Goal: Task Accomplishment & Management: Manage account settings

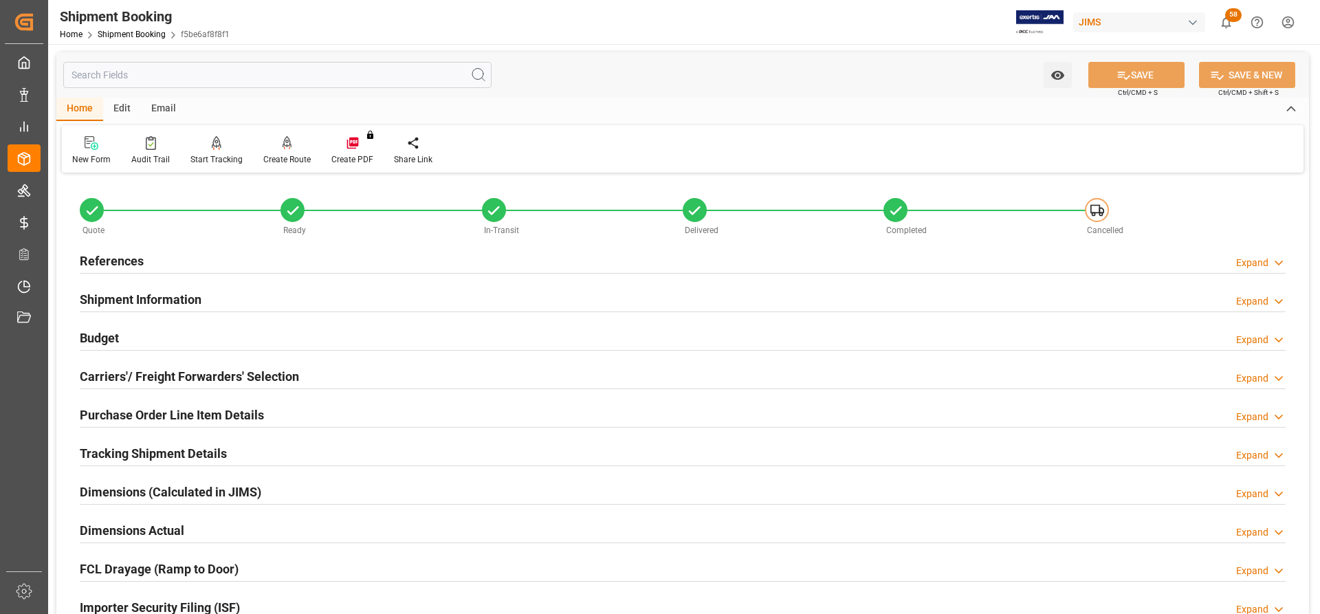
click at [118, 258] on h2 "References" at bounding box center [112, 261] width 64 height 19
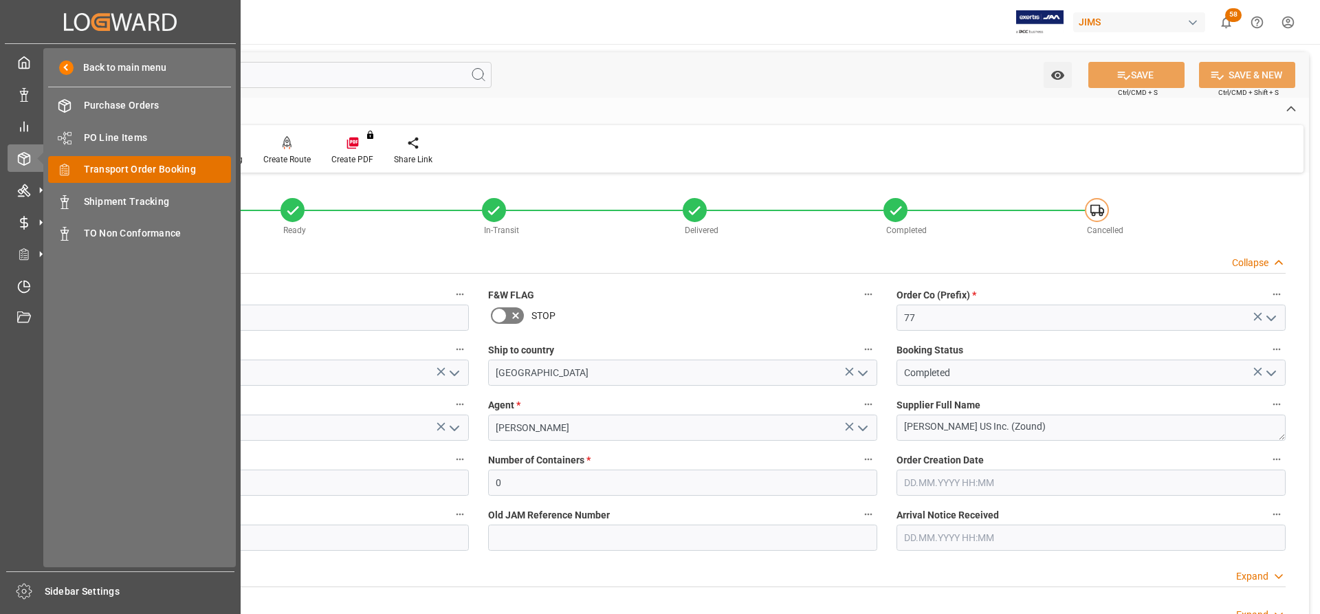
click at [149, 166] on span "Transport Order Booking" at bounding box center [158, 169] width 148 height 14
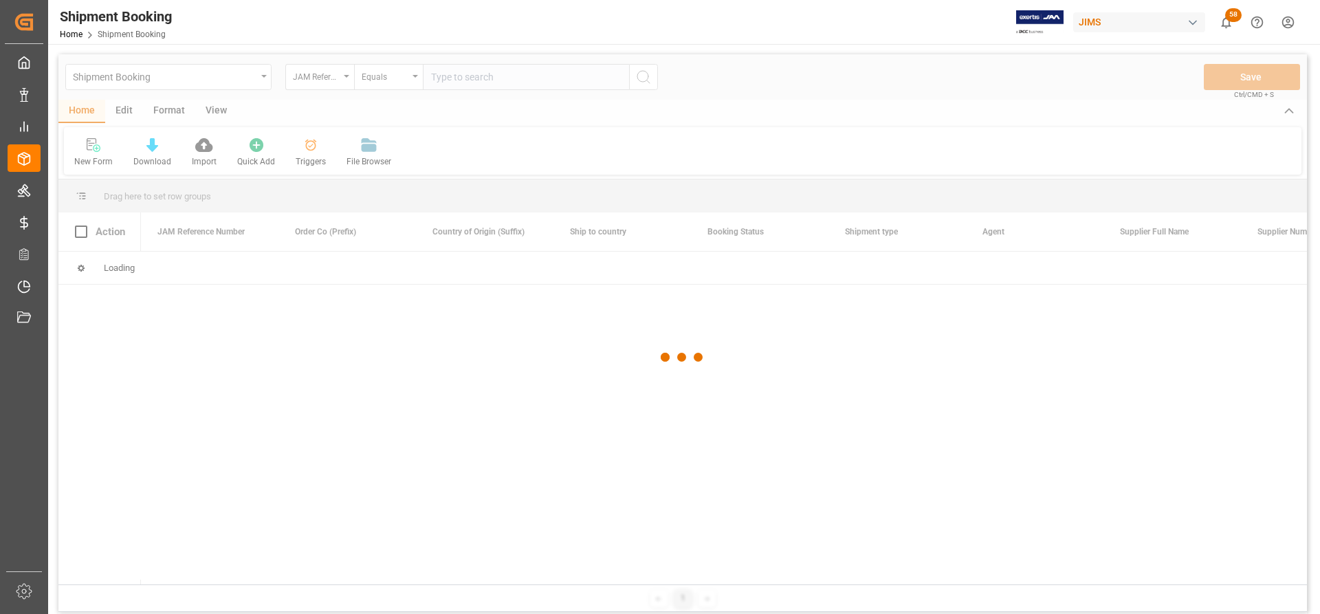
click at [457, 79] on div at bounding box center [682, 357] width 1249 height 606
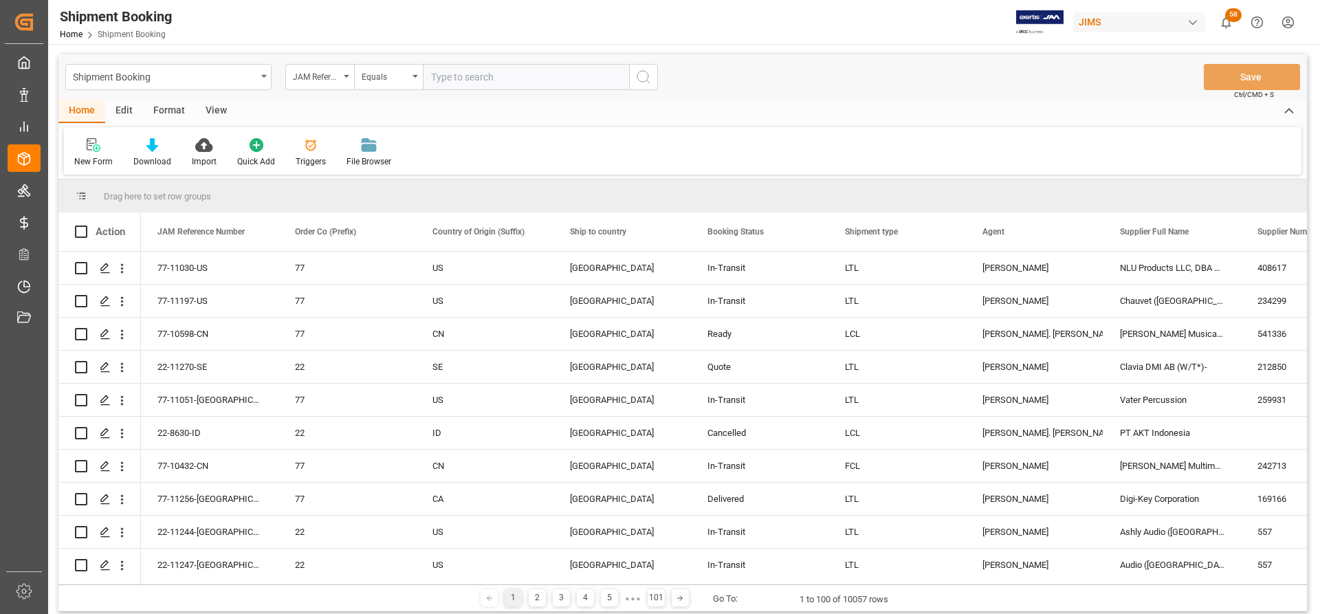
click at [440, 73] on input "text" at bounding box center [526, 77] width 206 height 26
paste input "77-10801-[GEOGRAPHIC_DATA]"
type input "77-10801-[GEOGRAPHIC_DATA]"
click at [637, 82] on icon "search button" at bounding box center [643, 77] width 17 height 17
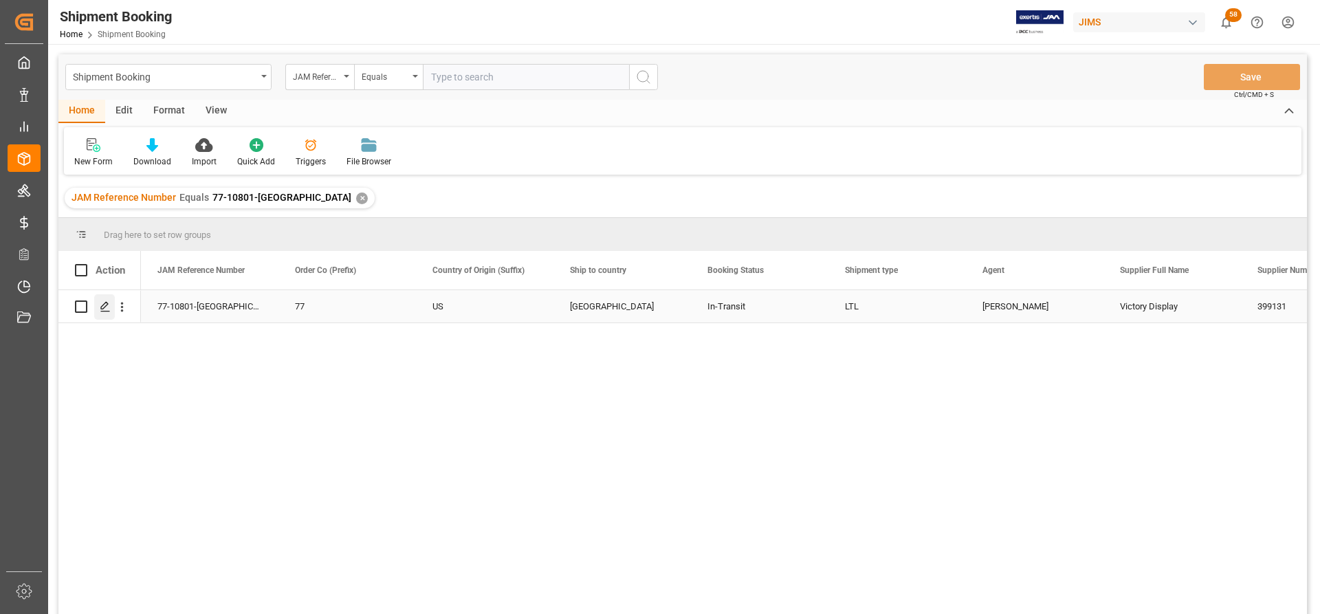
click at [106, 303] on icon "Press SPACE to select this row." at bounding box center [105, 306] width 11 height 11
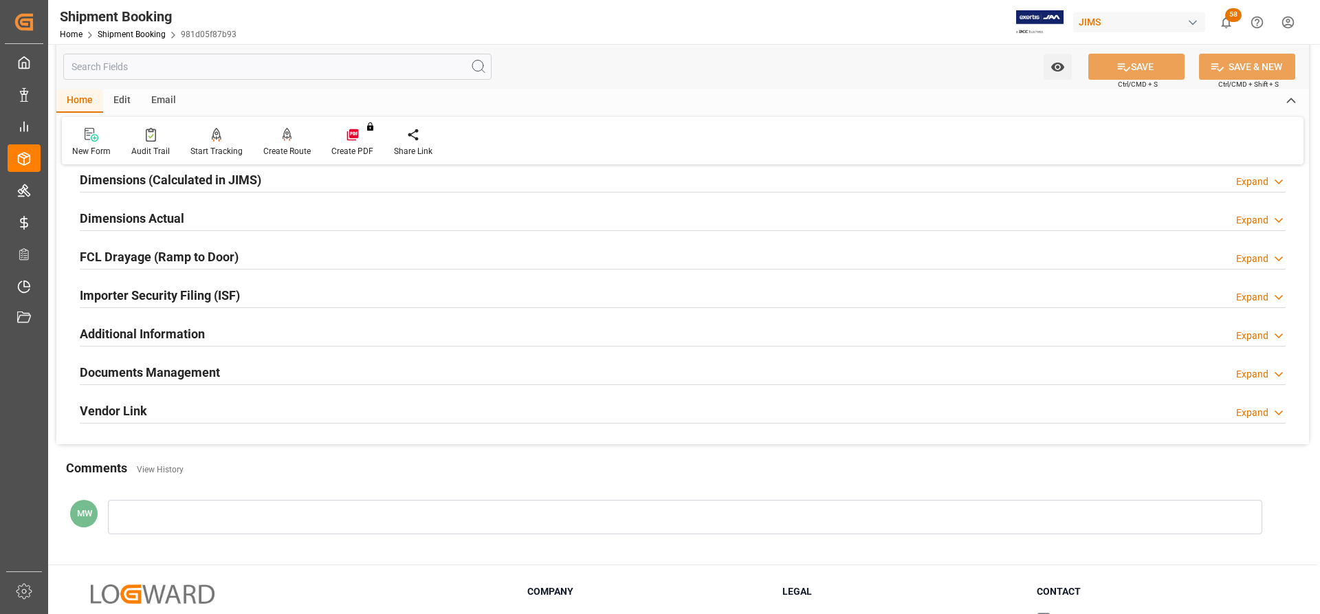
scroll to position [344, 0]
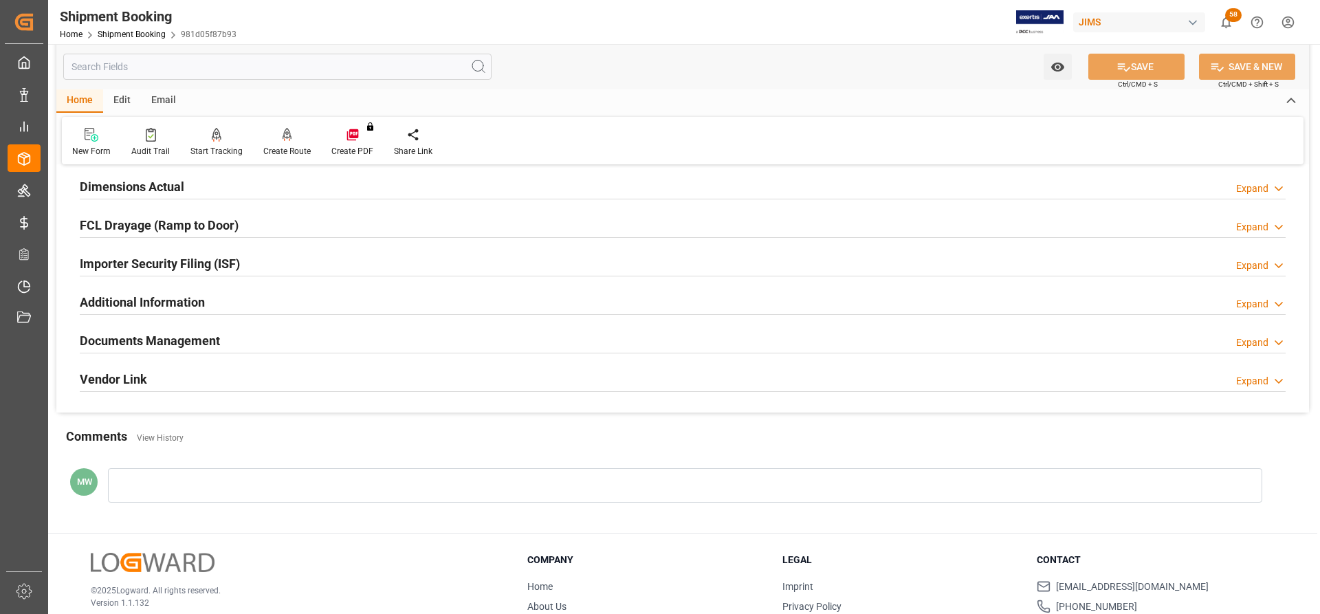
click at [140, 346] on h2 "Documents Management" at bounding box center [150, 340] width 140 height 19
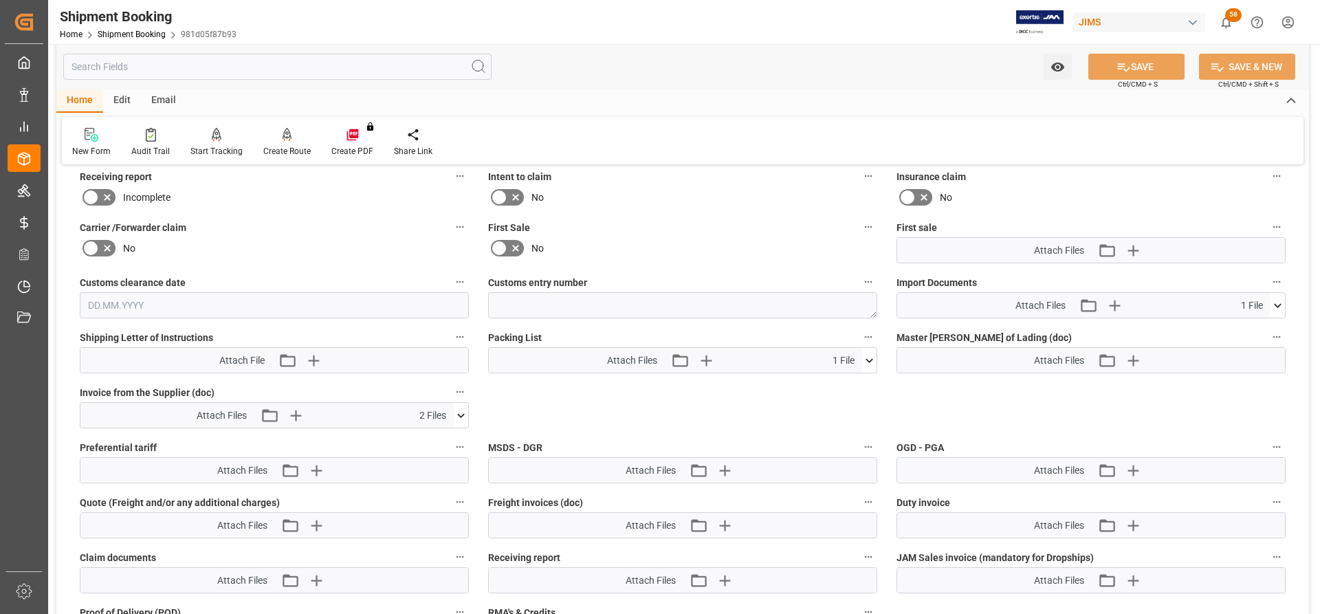
scroll to position [619, 0]
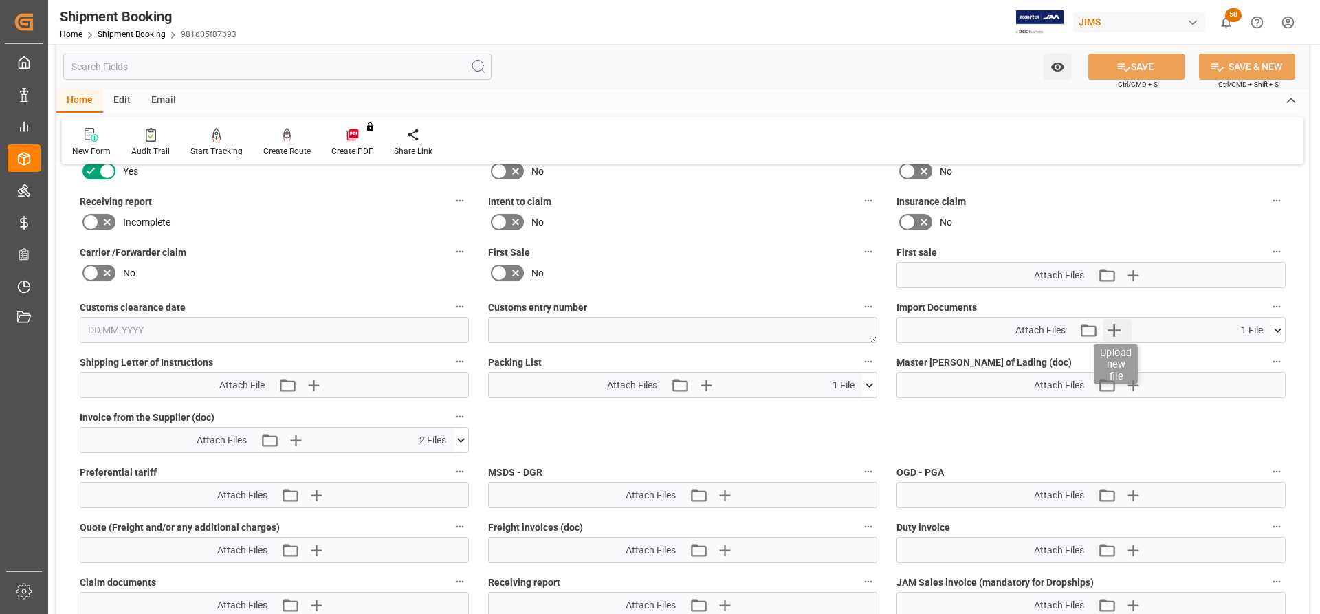
click at [1115, 327] on icon "button" at bounding box center [1114, 330] width 13 height 13
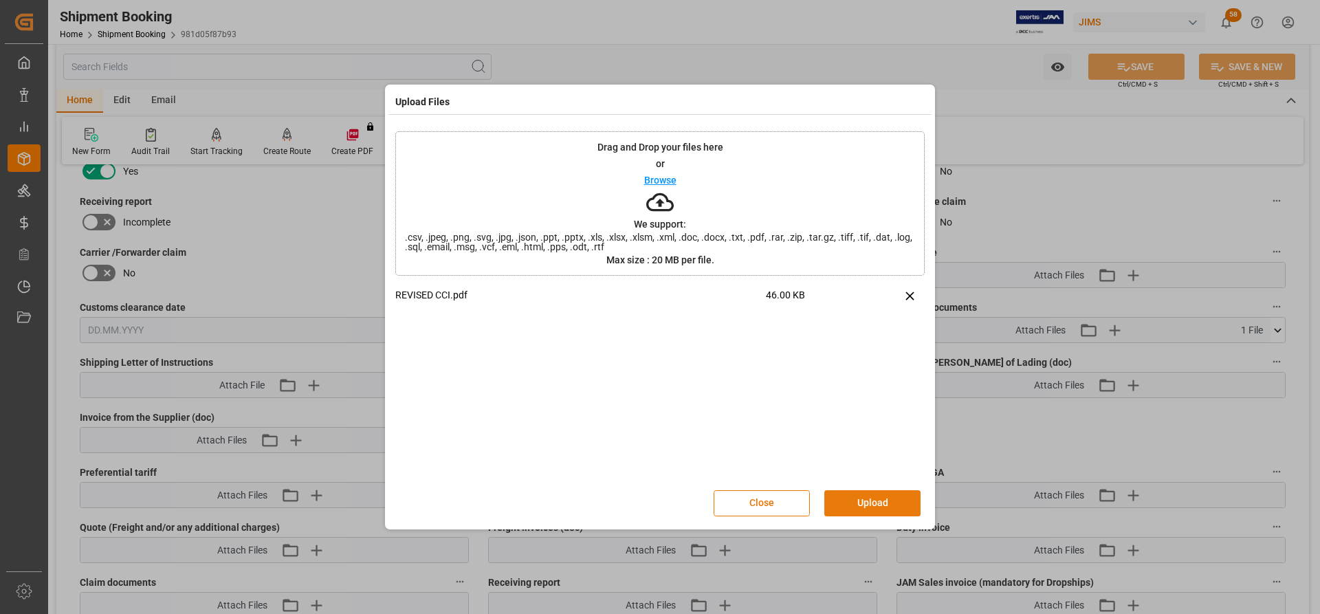
click at [868, 510] on button "Upload" at bounding box center [872, 503] width 96 height 26
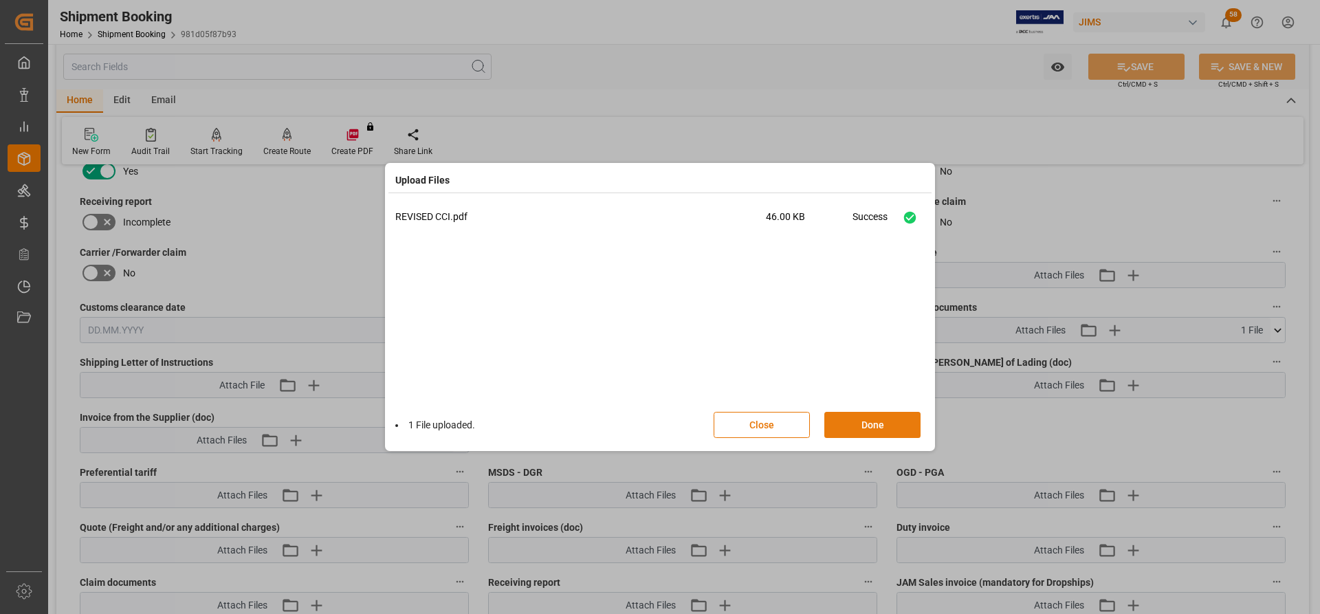
click at [865, 418] on button "Done" at bounding box center [872, 425] width 96 height 26
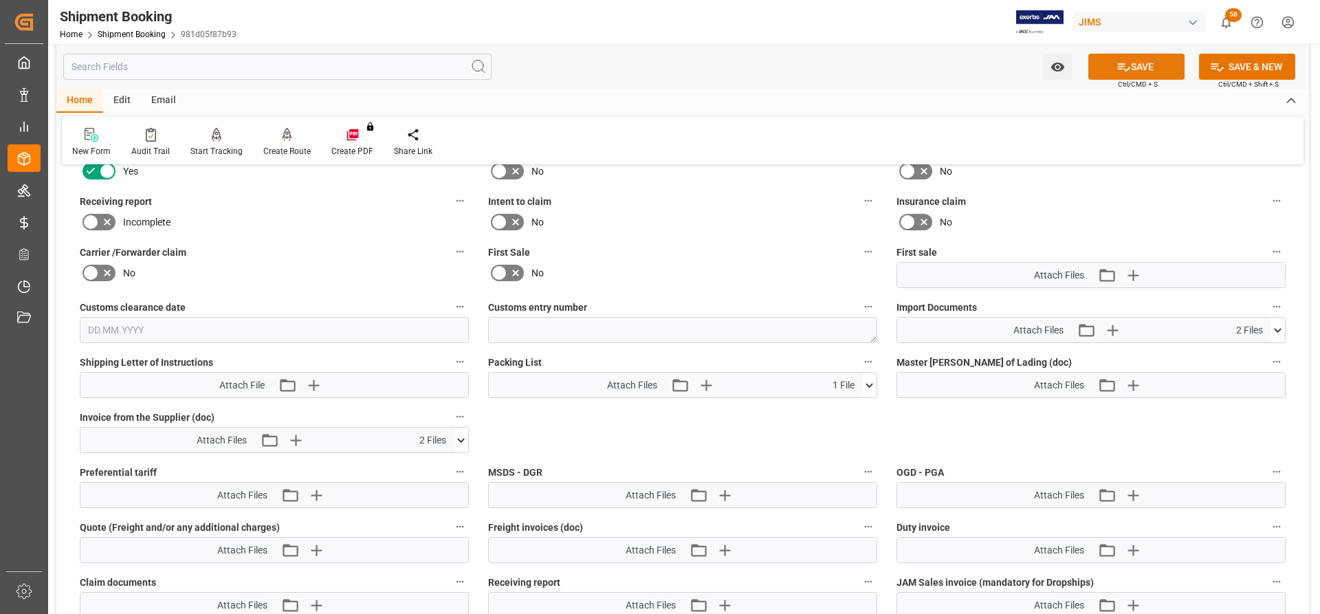
click at [1147, 63] on button "SAVE" at bounding box center [1136, 67] width 96 height 26
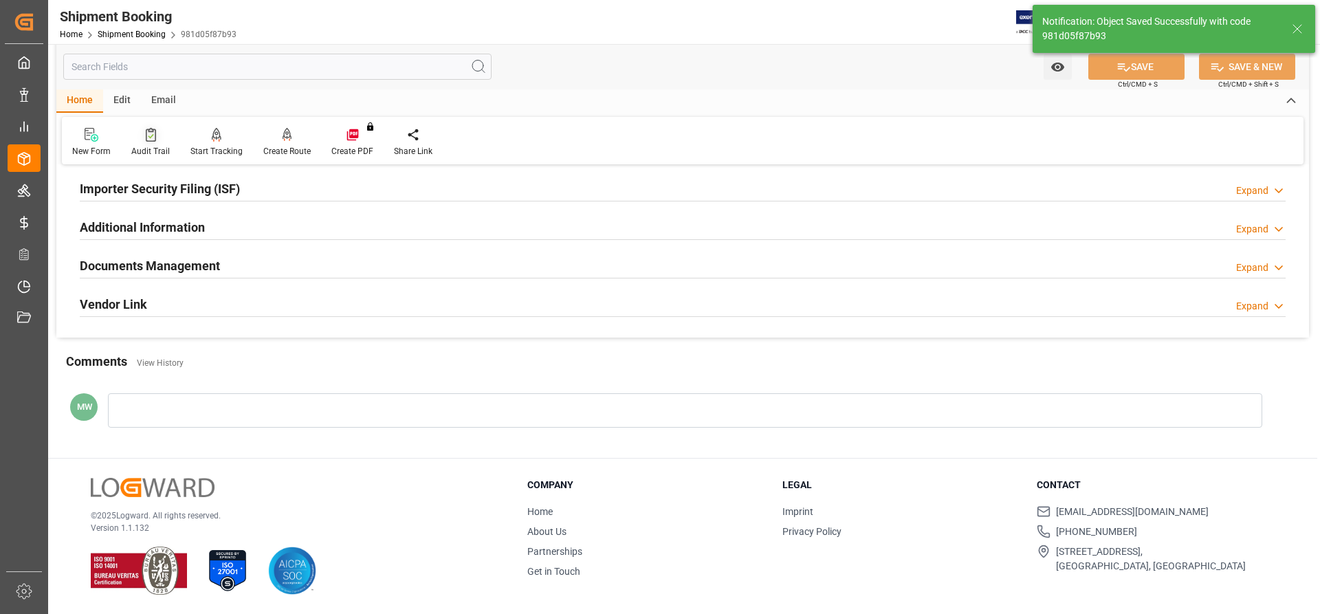
scroll to position [418, 0]
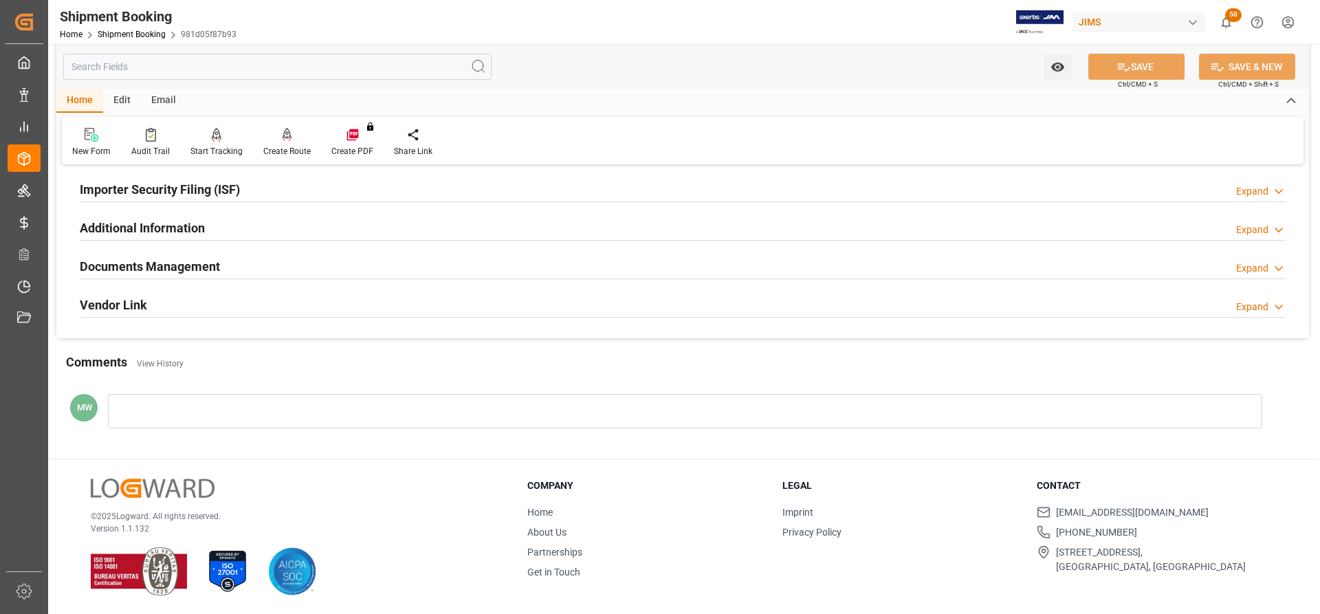
click at [141, 276] on div "Documents Management" at bounding box center [150, 265] width 140 height 26
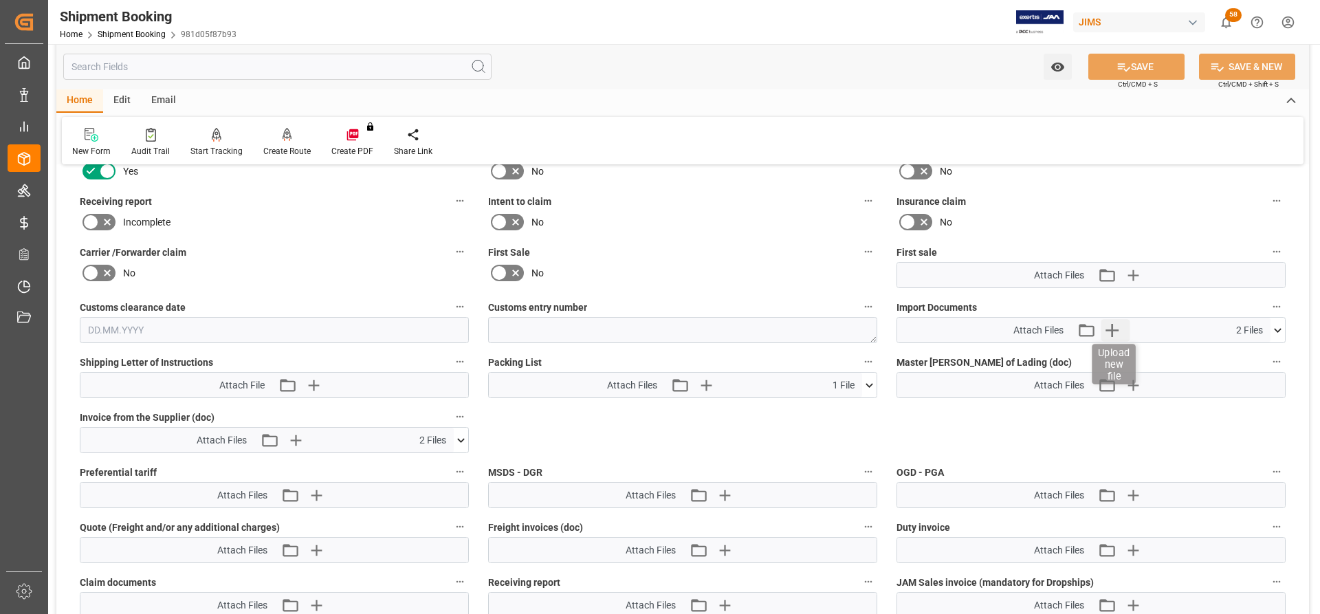
click at [1110, 329] on icon "button" at bounding box center [1112, 330] width 13 height 13
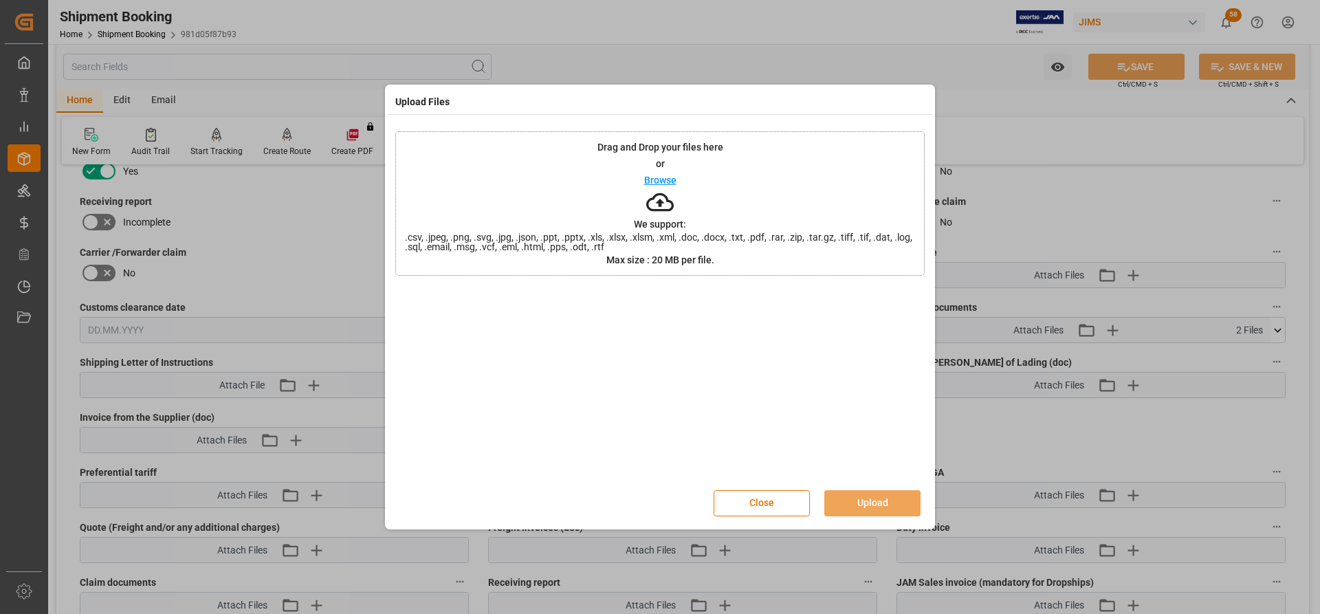
drag, startPoint x: 1084, startPoint y: 433, endPoint x: 1176, endPoint y: 402, distance: 97.4
click at [1084, 434] on div "Upload Files Drag and Drop your files here or Browse We support: .csv, .jpeg, .…" at bounding box center [660, 307] width 1320 height 614
click at [1002, 450] on div "Upload Files Drag and Drop your files here or Browse We support: .csv, .jpeg, .…" at bounding box center [660, 307] width 1320 height 614
click at [781, 497] on button "Close" at bounding box center [762, 503] width 96 height 26
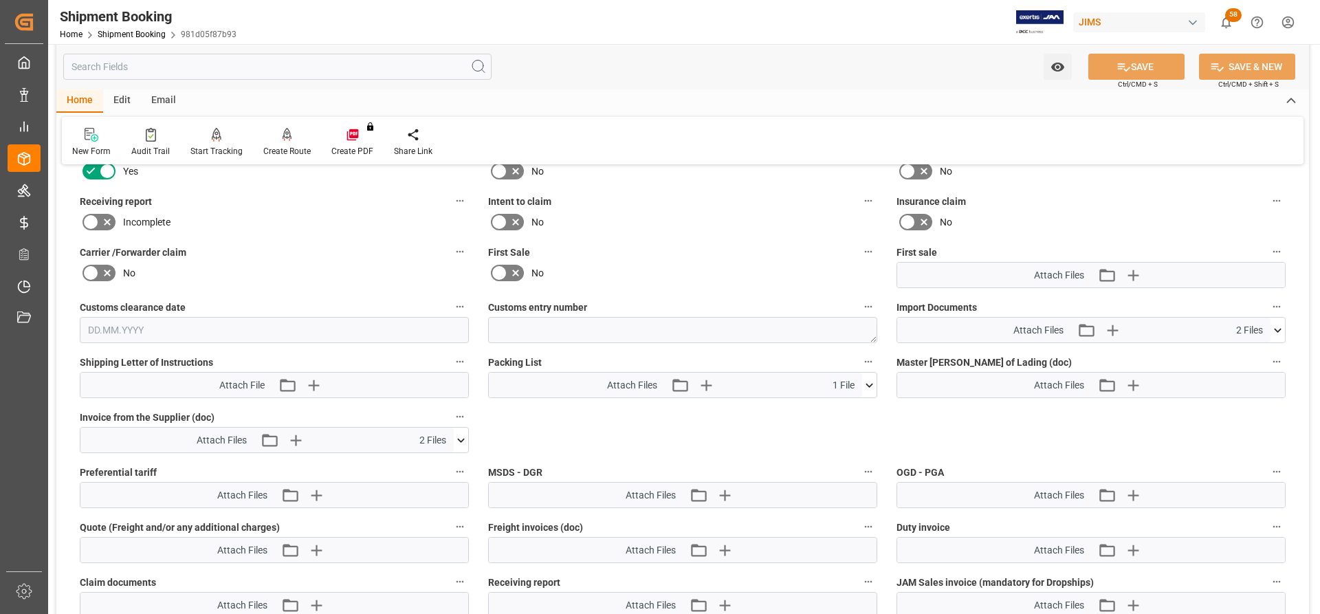
click at [1277, 321] on button at bounding box center [1278, 330] width 14 height 25
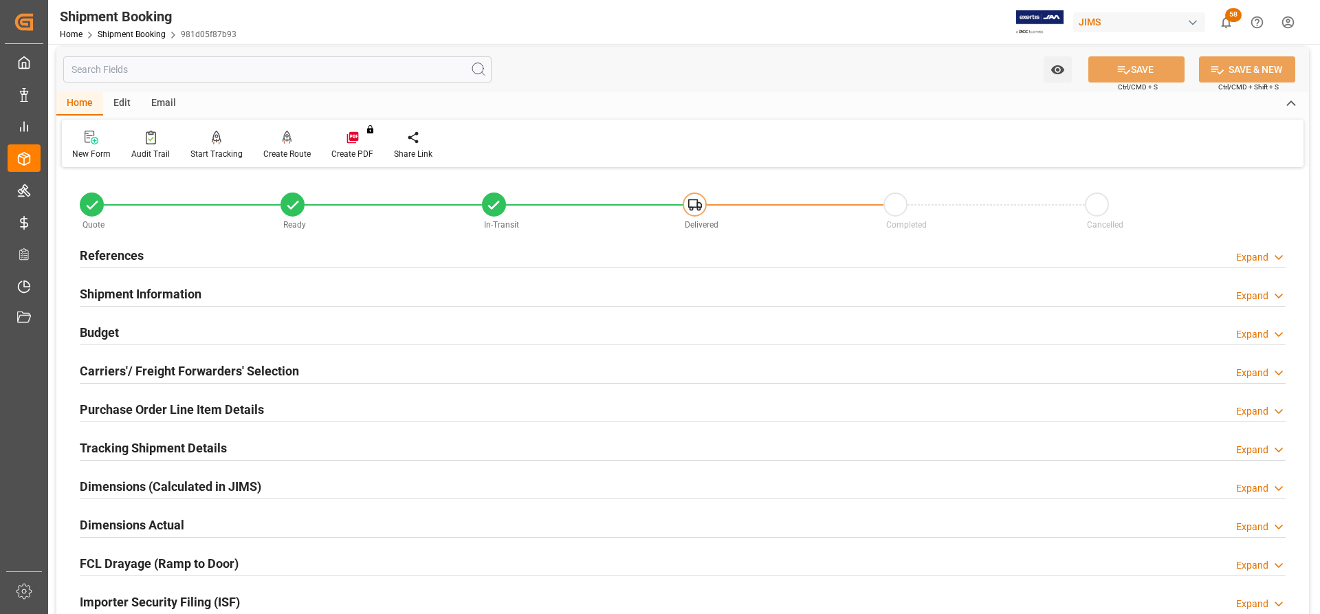
scroll to position [0, 0]
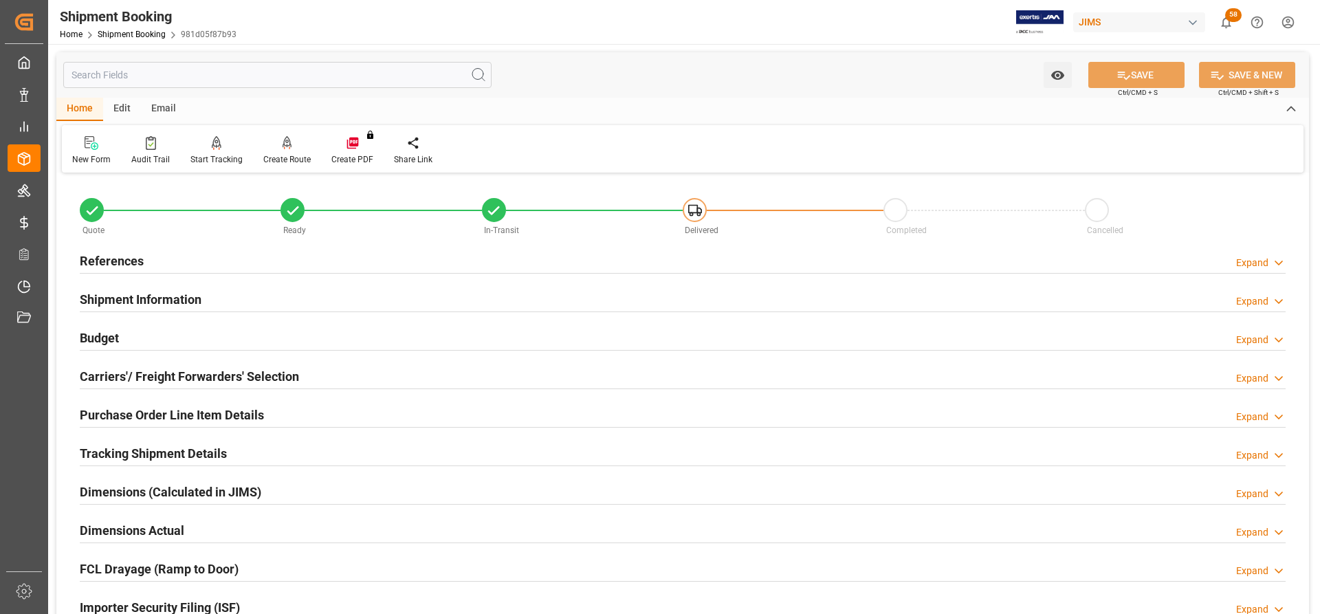
click at [98, 260] on h2 "References" at bounding box center [112, 261] width 64 height 19
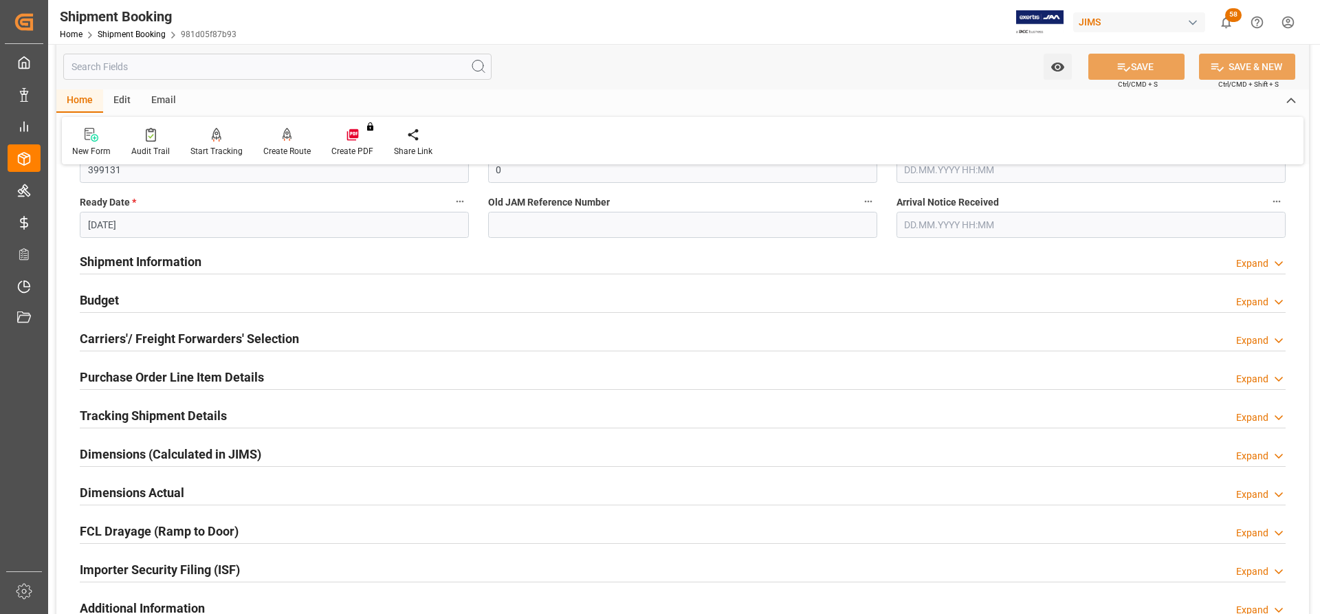
scroll to position [344, 0]
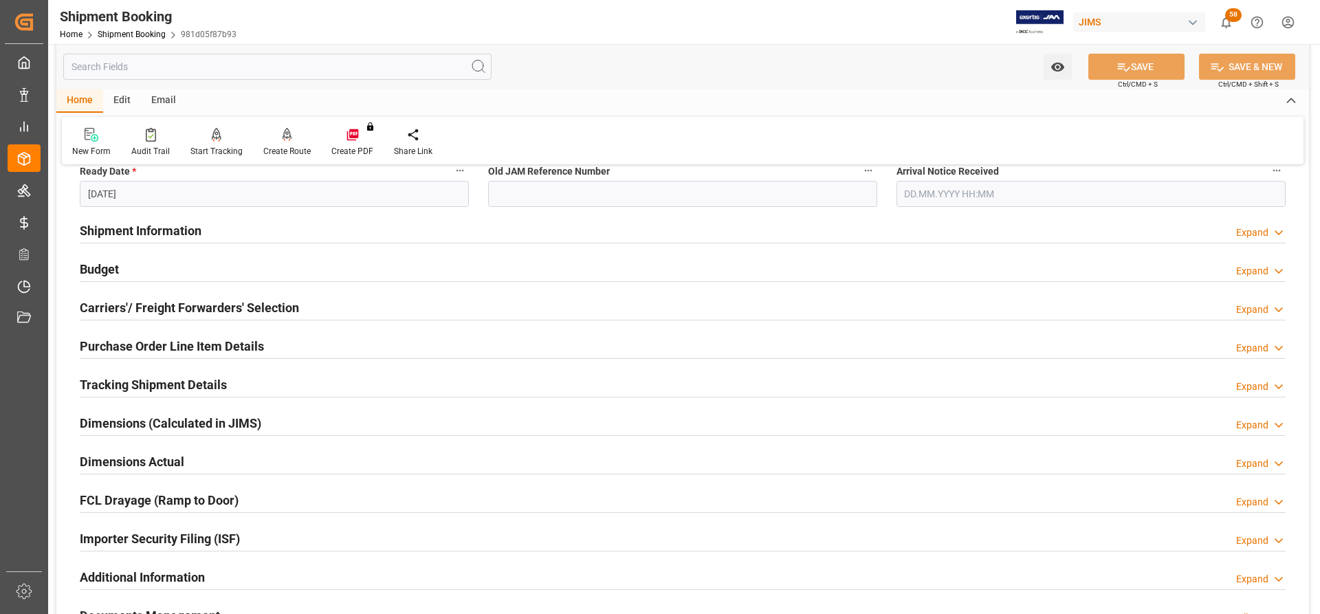
click at [116, 235] on h2 "Shipment Information" at bounding box center [141, 230] width 122 height 19
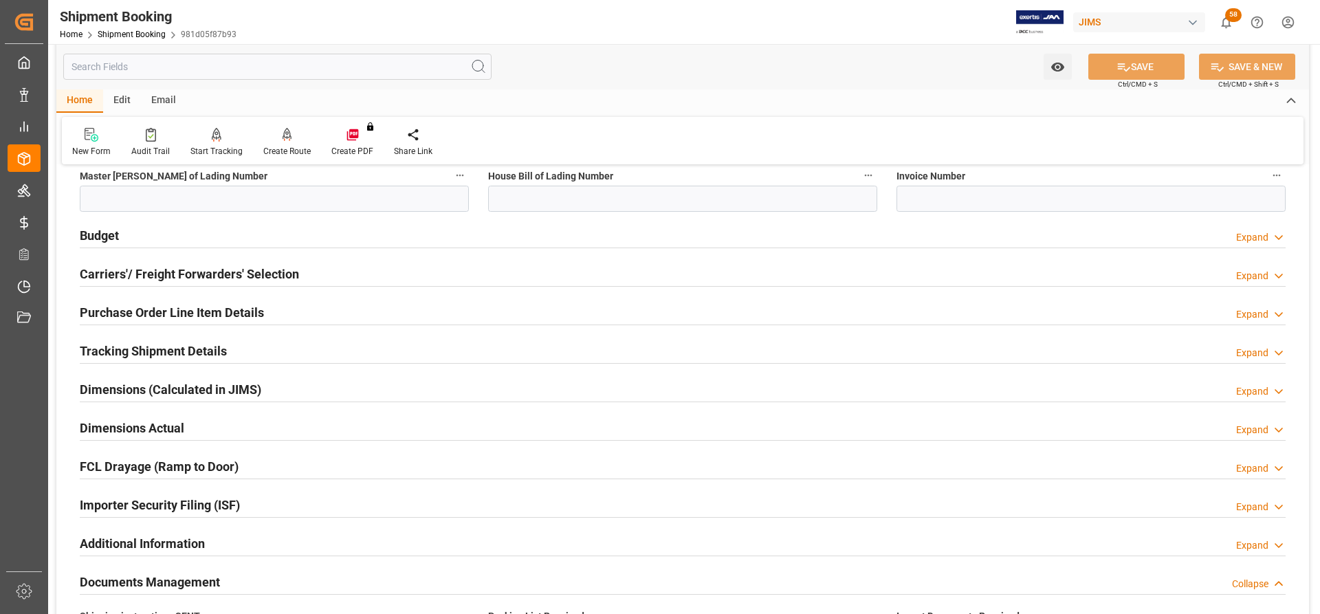
scroll to position [963, 0]
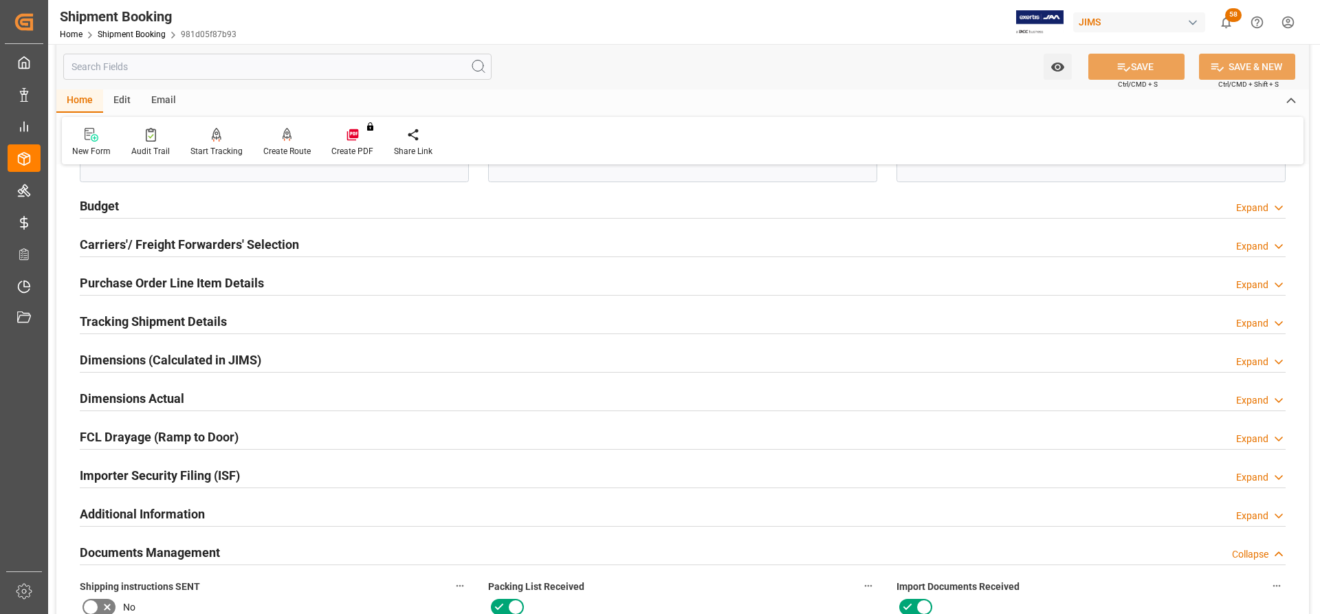
click at [157, 236] on h2 "Carriers'/ Freight Forwarders' Selection" at bounding box center [189, 244] width 219 height 19
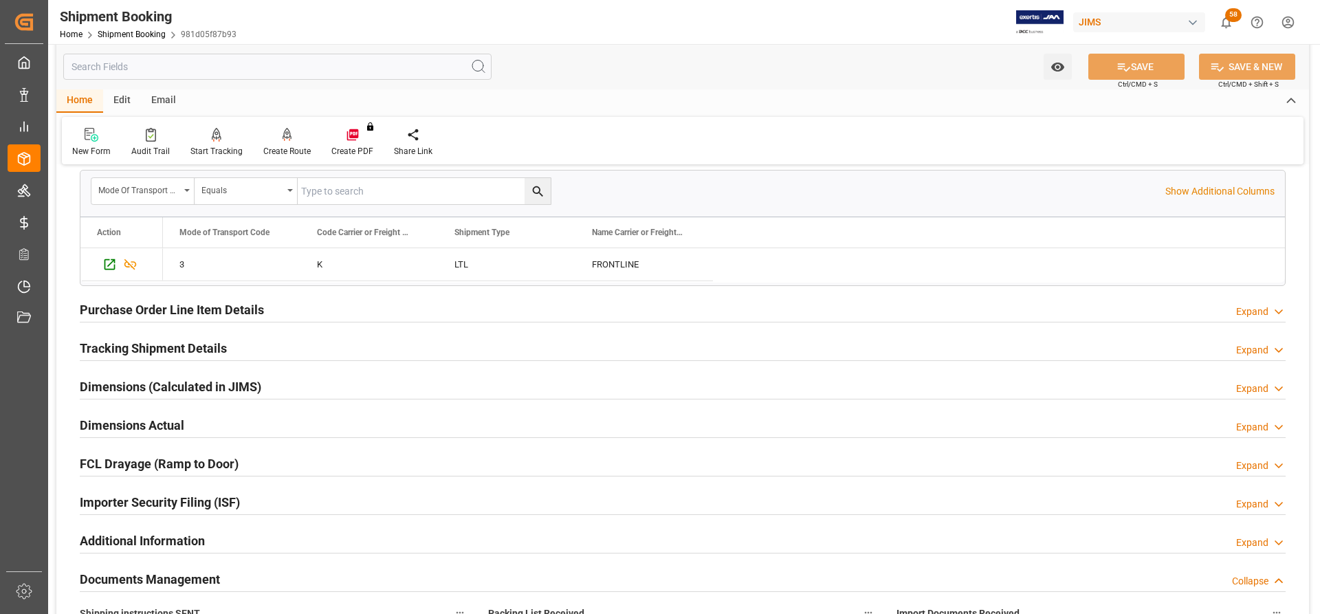
scroll to position [1375, 0]
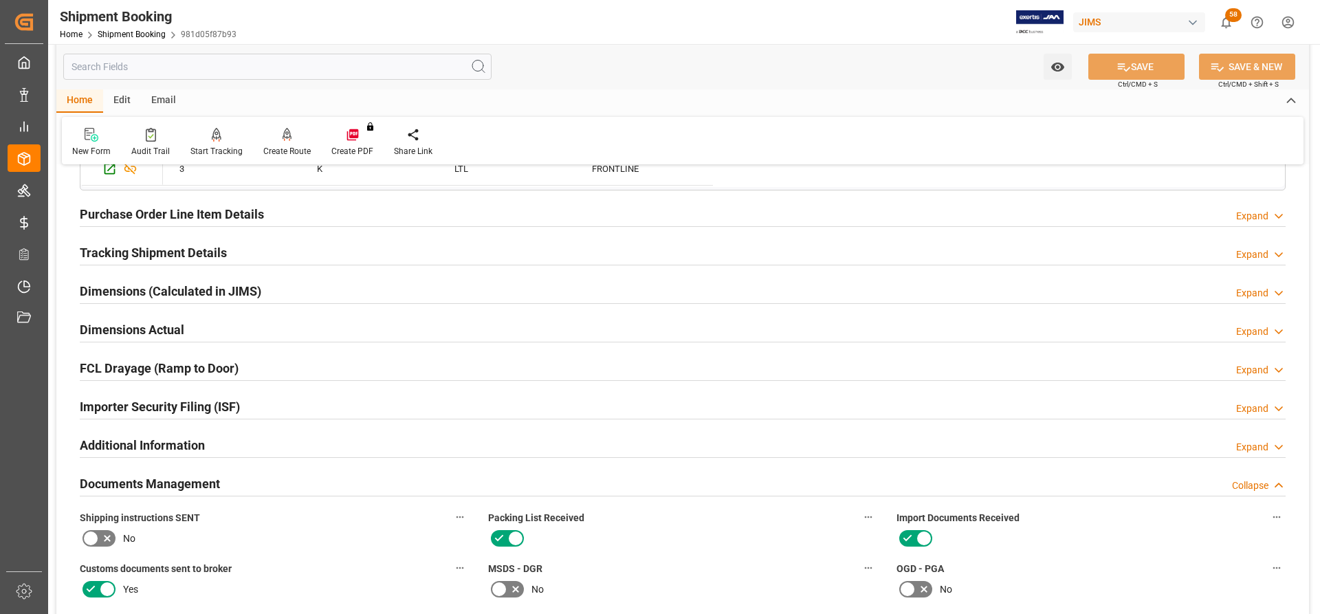
click at [126, 259] on h2 "Tracking Shipment Details" at bounding box center [153, 252] width 147 height 19
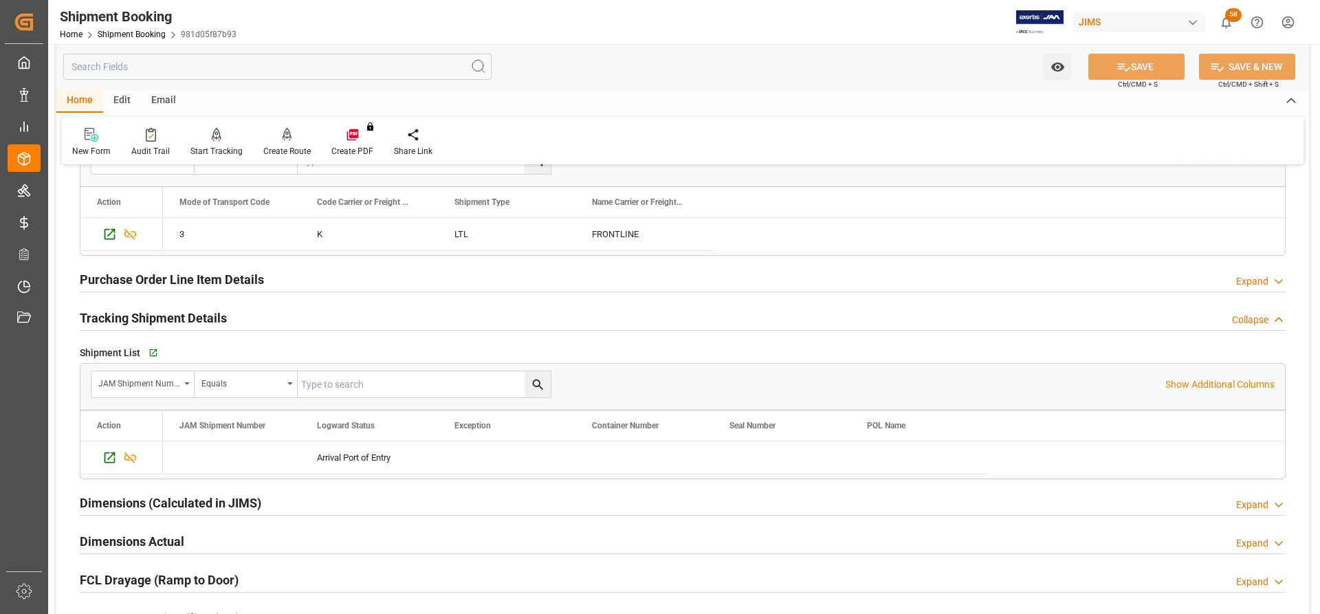
scroll to position [1306, 0]
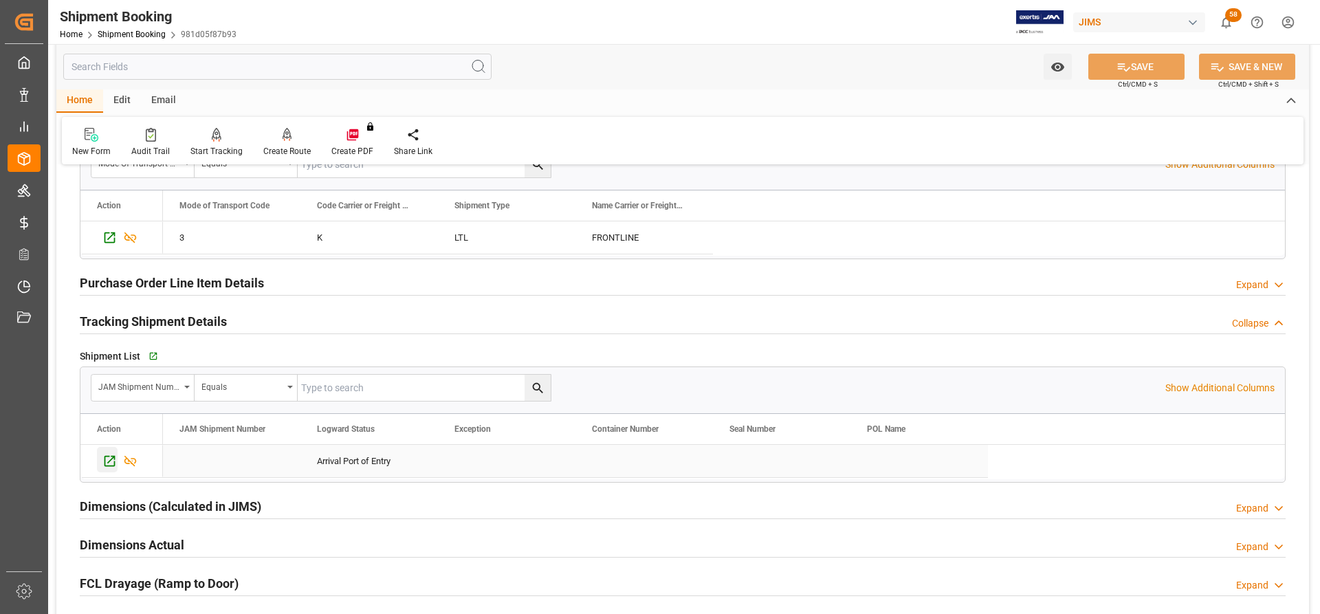
click at [113, 460] on icon "Press SPACE to select this row." at bounding box center [109, 461] width 14 height 14
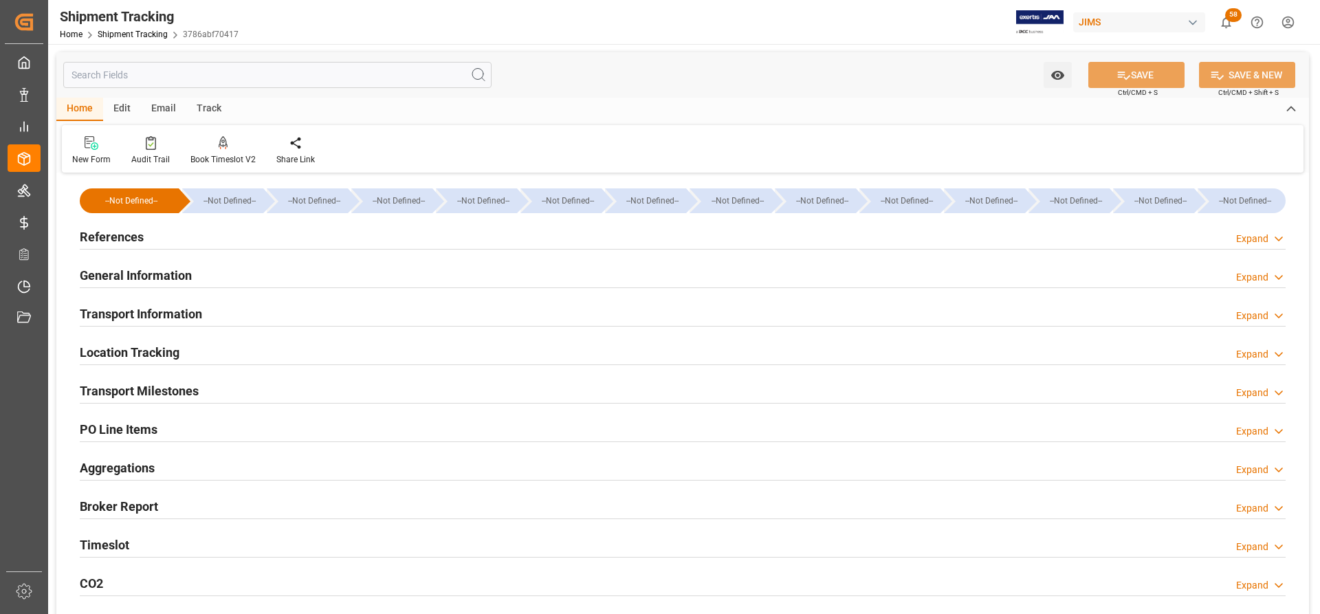
type input "29.08.2025"
click at [112, 241] on h2 "References" at bounding box center [112, 237] width 64 height 19
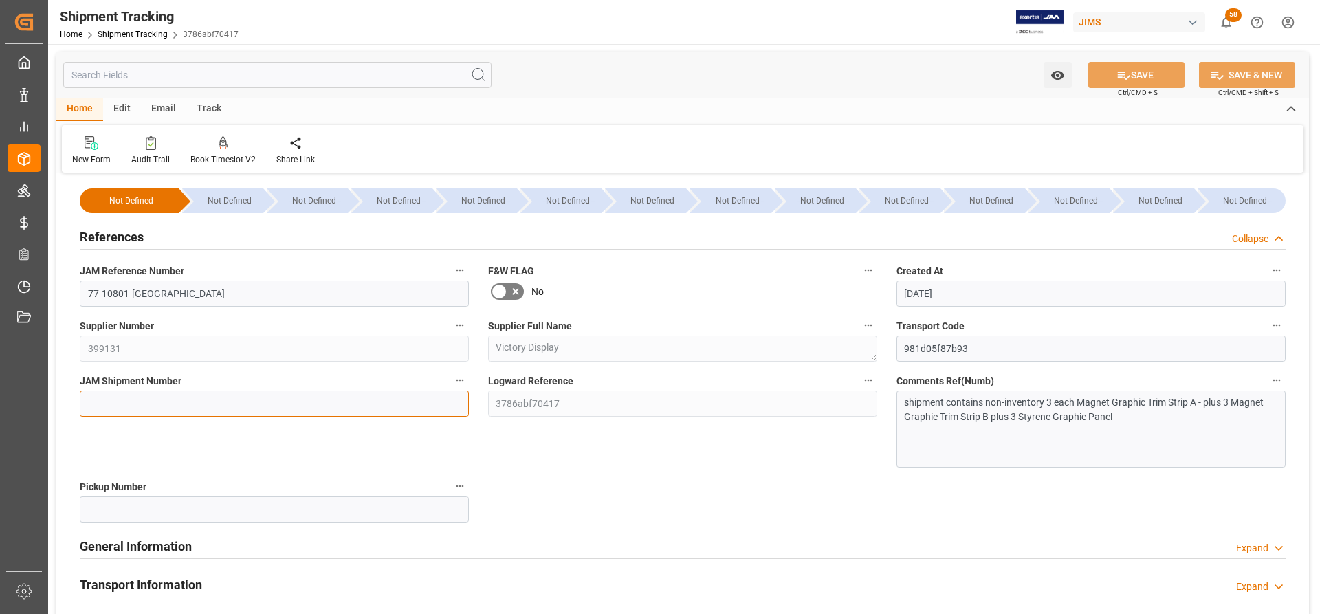
paste input "73193"
type input "73193"
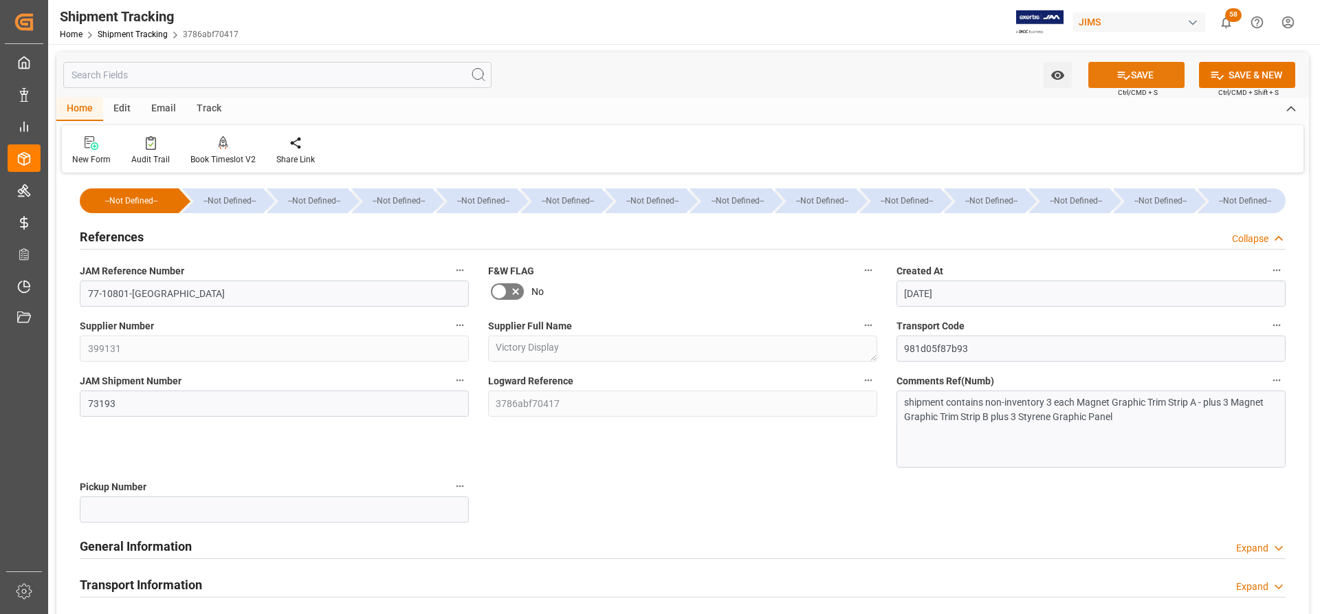
click at [1143, 78] on button "SAVE" at bounding box center [1136, 75] width 96 height 26
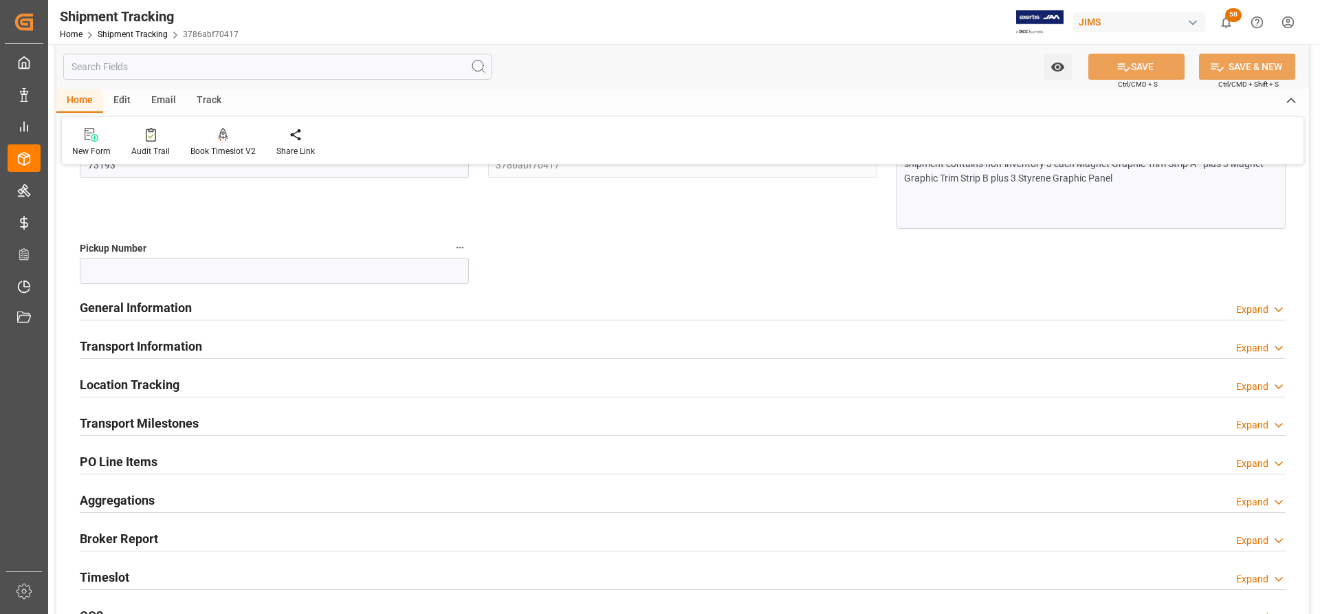
scroll to position [344, 0]
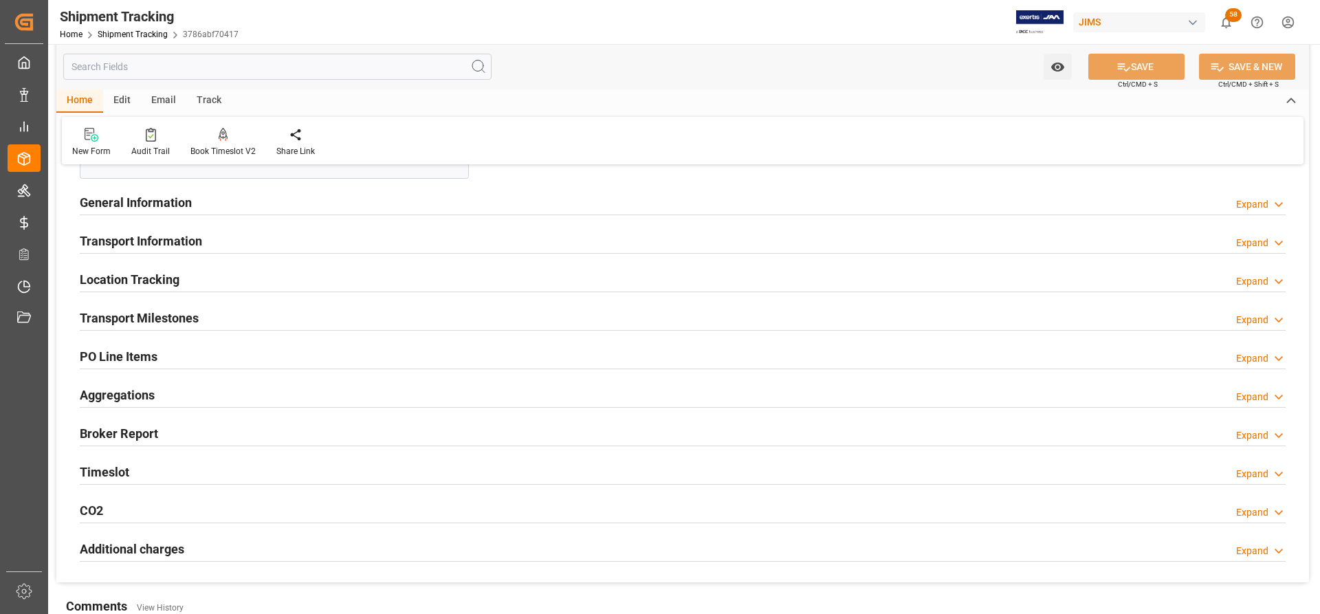
click at [168, 318] on h2 "Transport Milestones" at bounding box center [139, 318] width 119 height 19
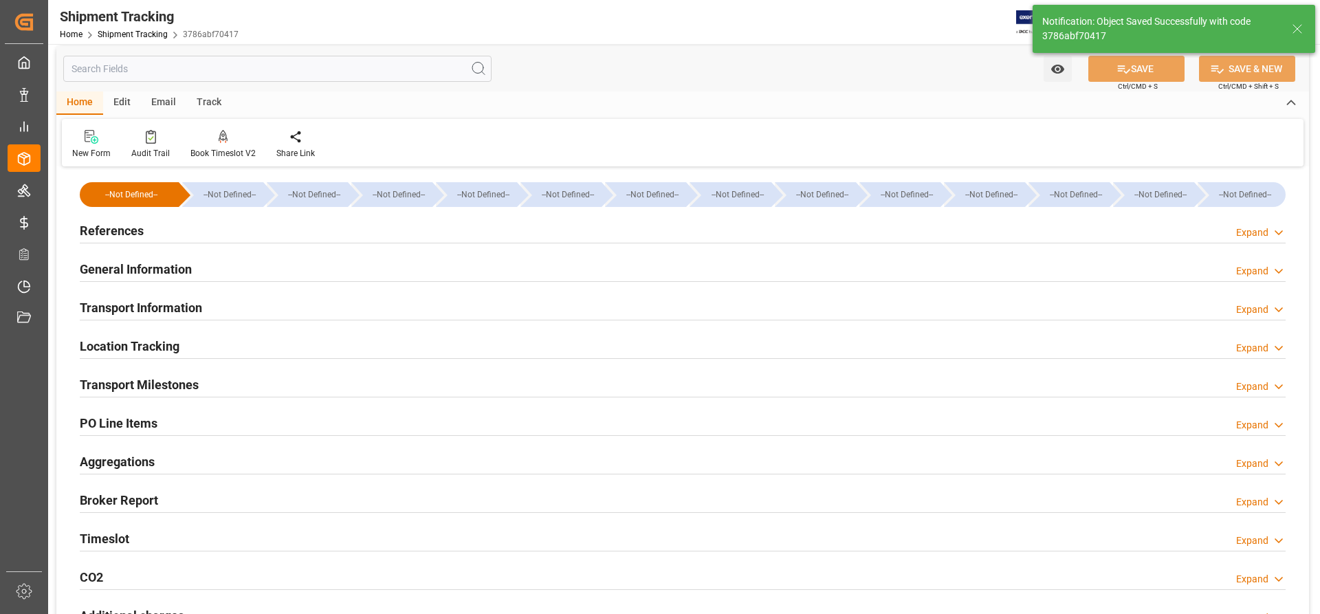
scroll to position [4, 0]
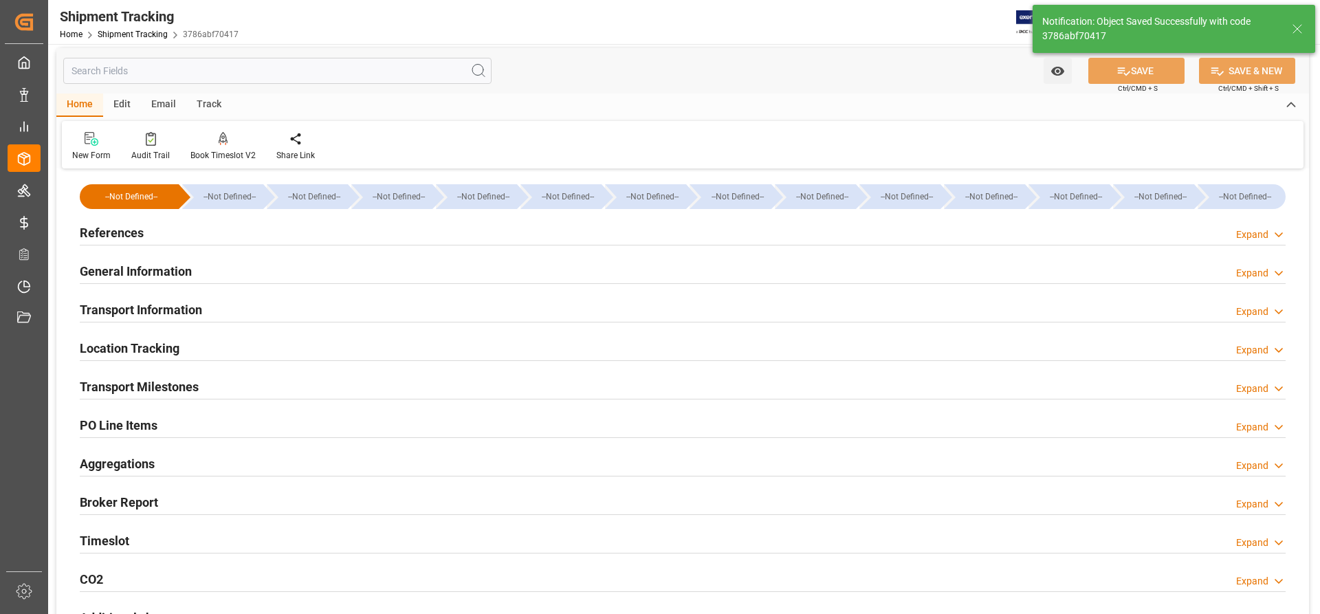
click at [157, 392] on h2 "Transport Milestones" at bounding box center [139, 386] width 119 height 19
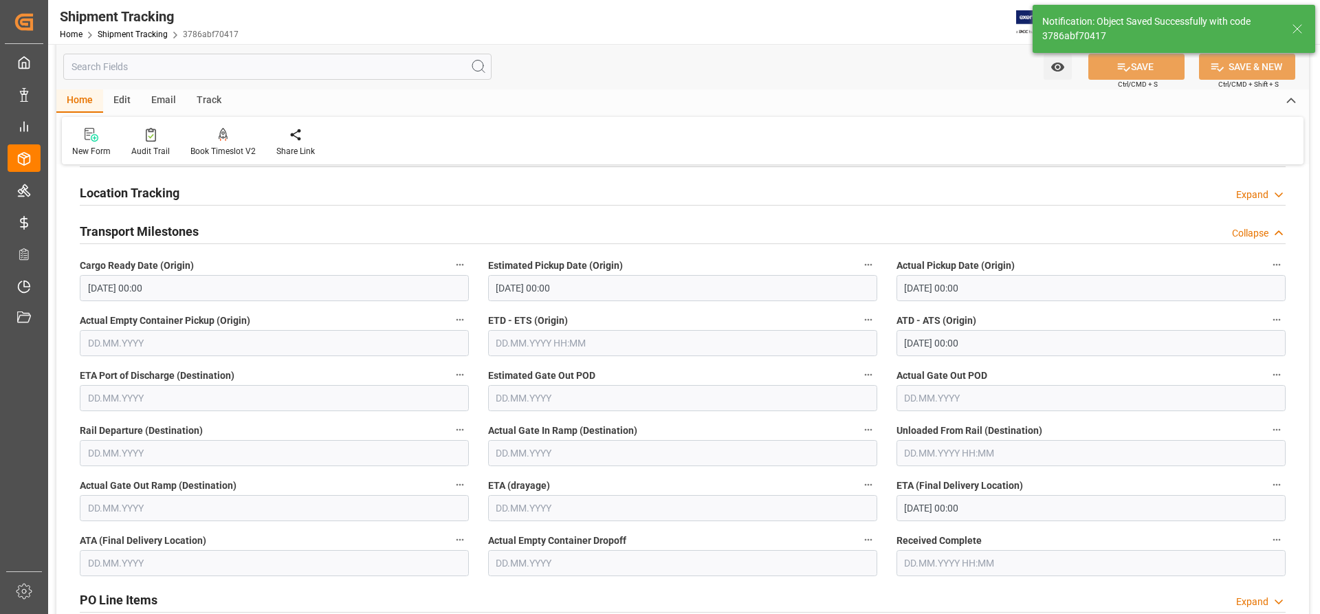
scroll to position [210, 0]
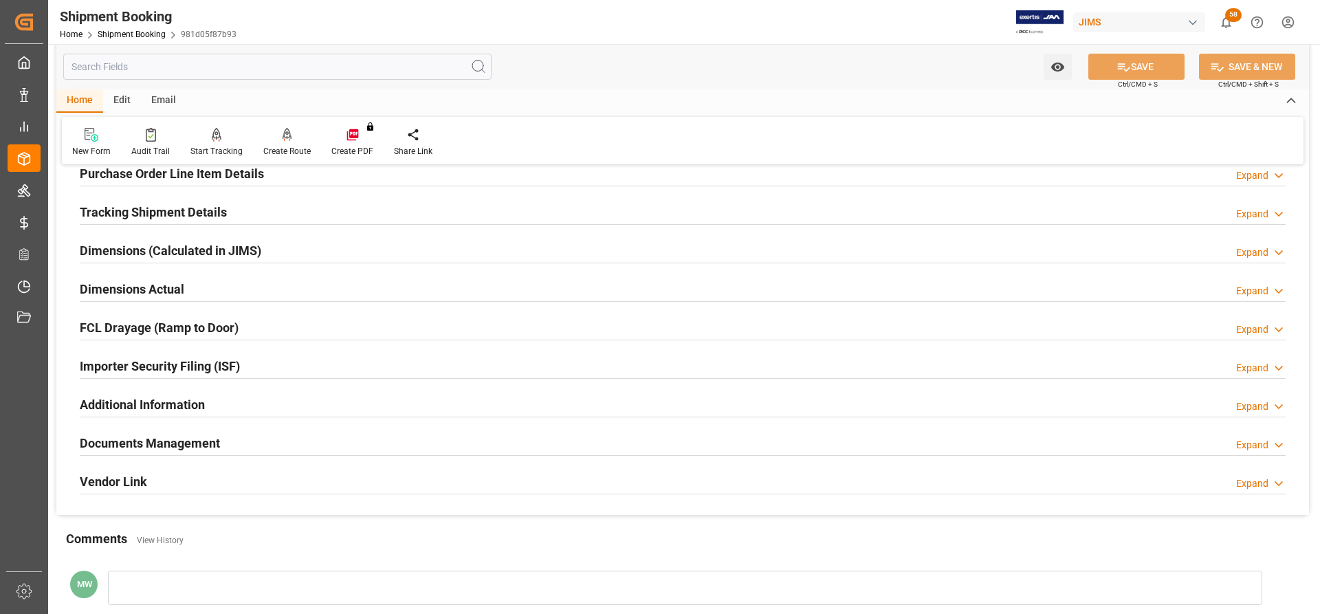
scroll to position [275, 0]
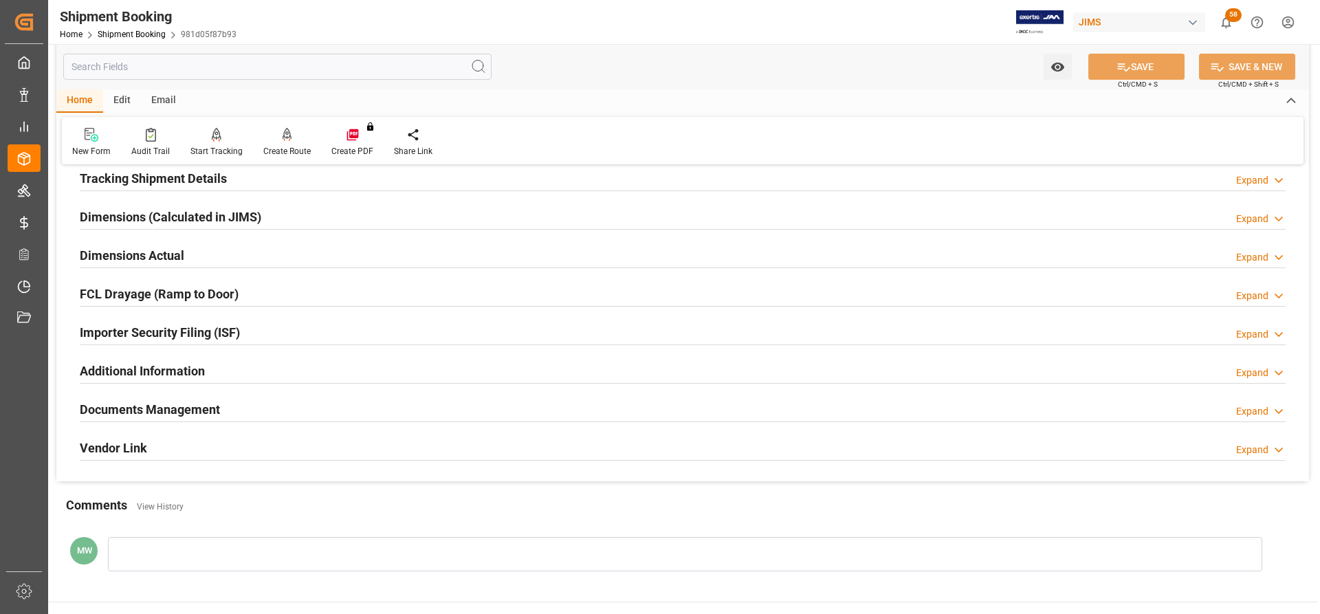
click at [162, 407] on h2 "Documents Management" at bounding box center [150, 409] width 140 height 19
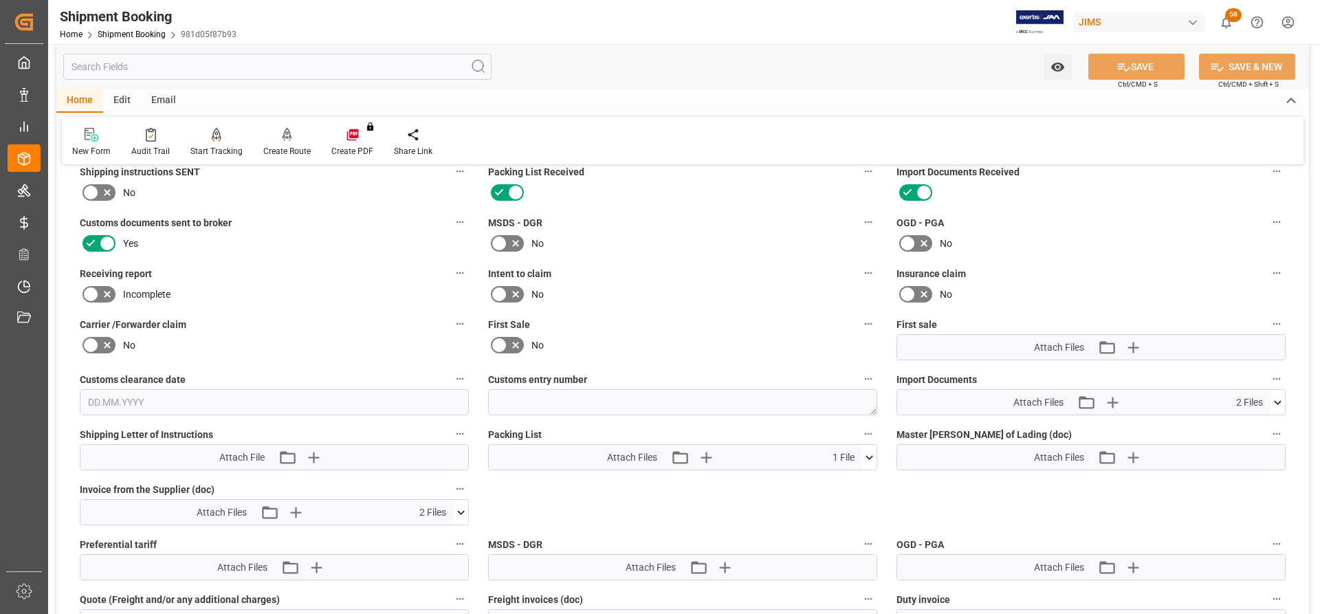
scroll to position [550, 0]
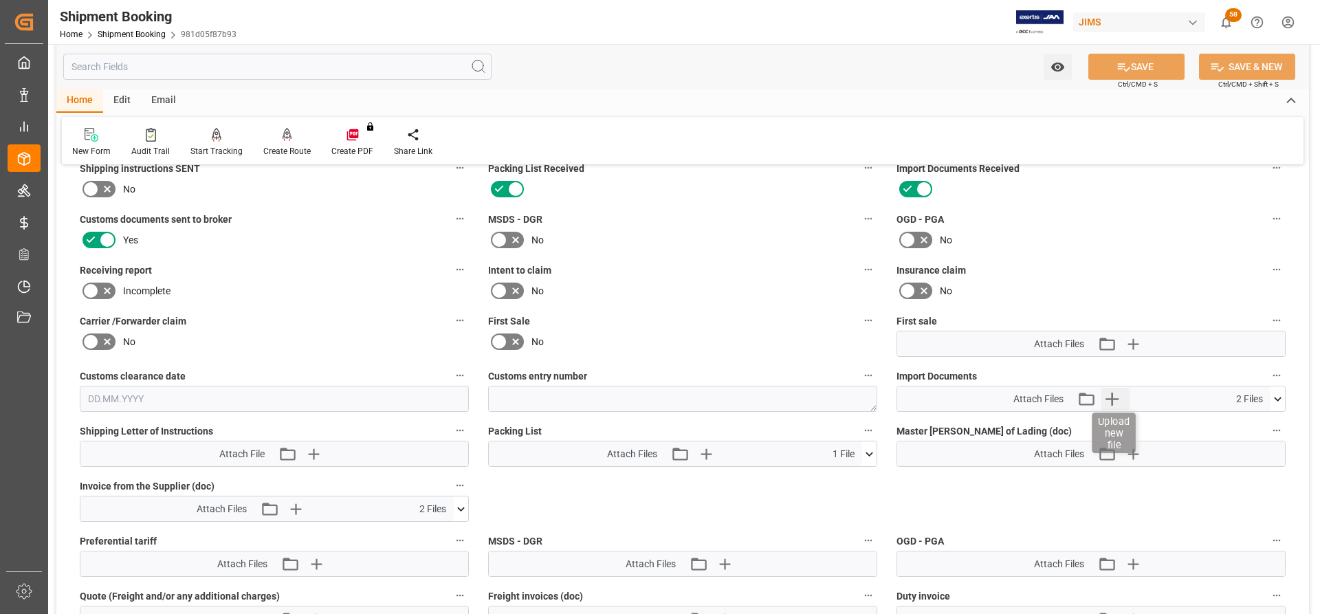
click at [1111, 402] on icon "button" at bounding box center [1112, 399] width 13 height 13
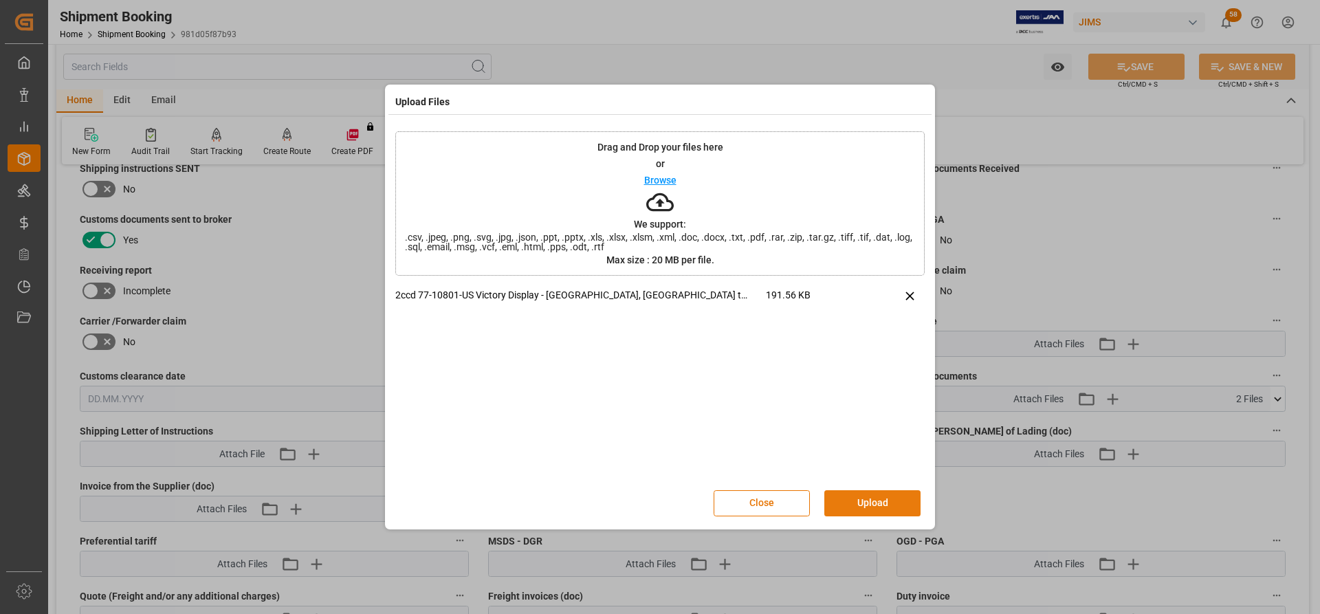
click at [870, 500] on button "Upload" at bounding box center [872, 503] width 96 height 26
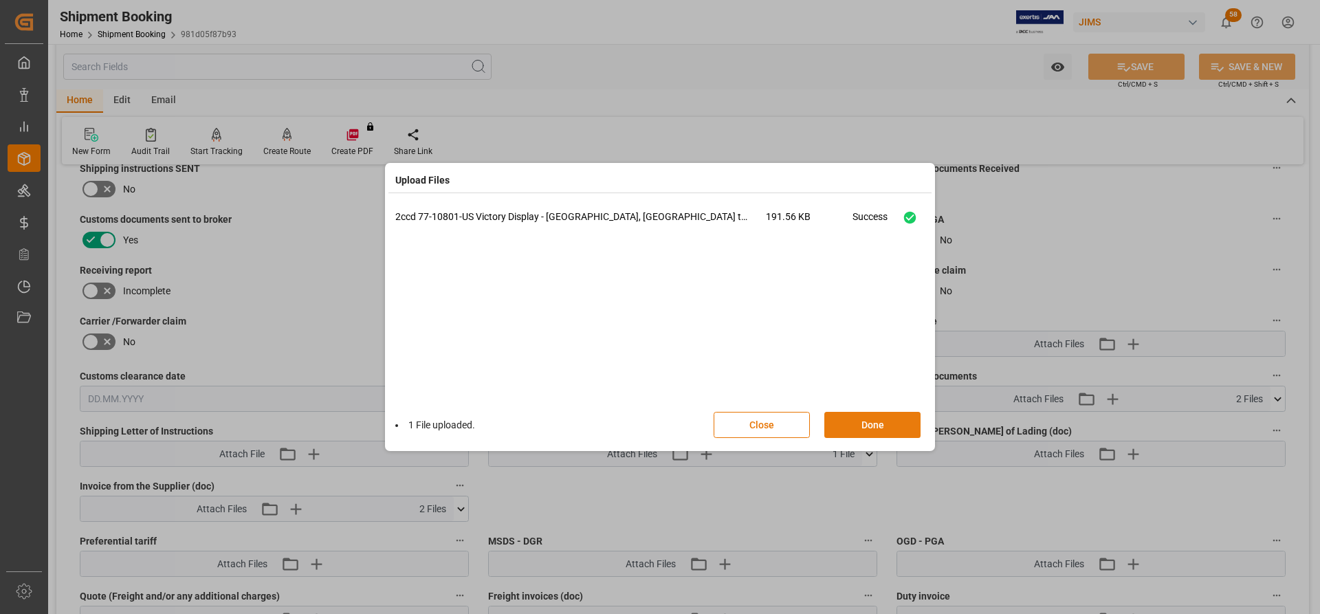
click at [866, 430] on button "Done" at bounding box center [872, 425] width 96 height 26
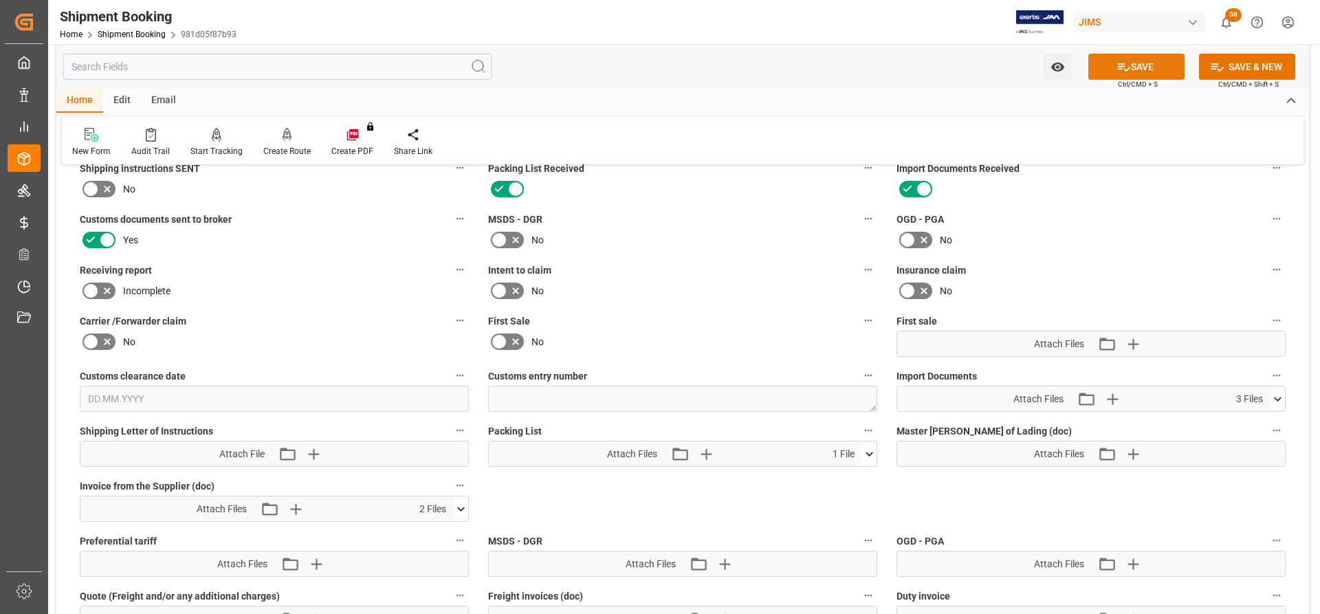
click at [1154, 65] on button "SAVE" at bounding box center [1136, 67] width 96 height 26
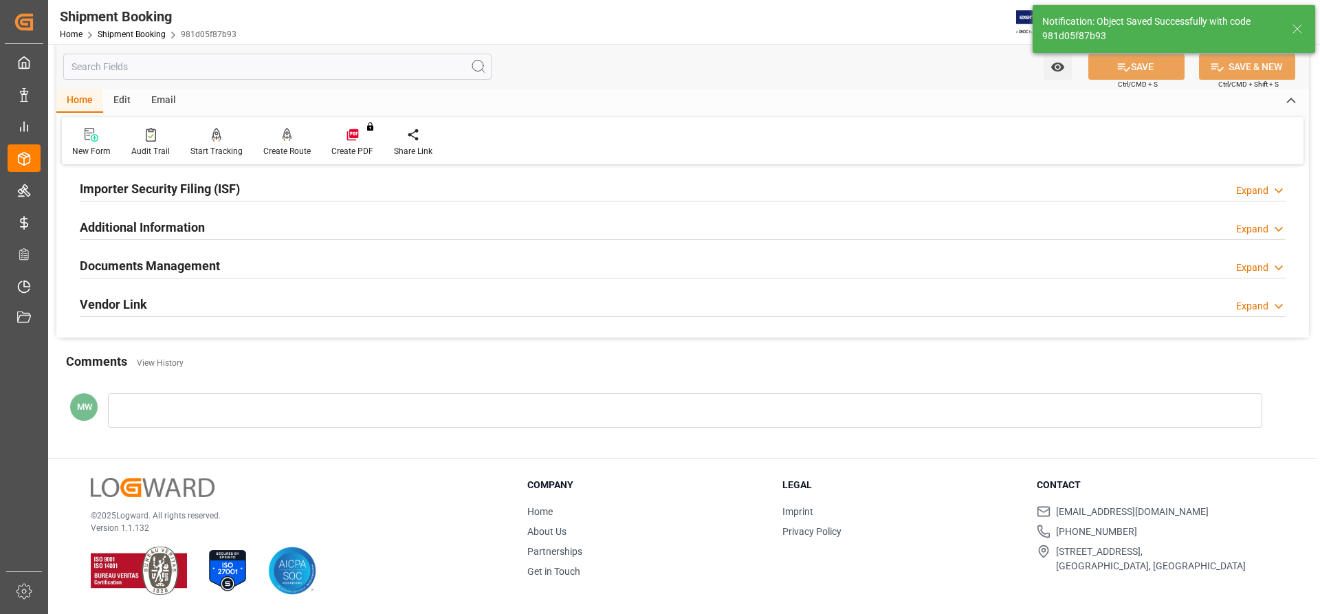
scroll to position [418, 0]
